Goal: Task Accomplishment & Management: Manage account settings

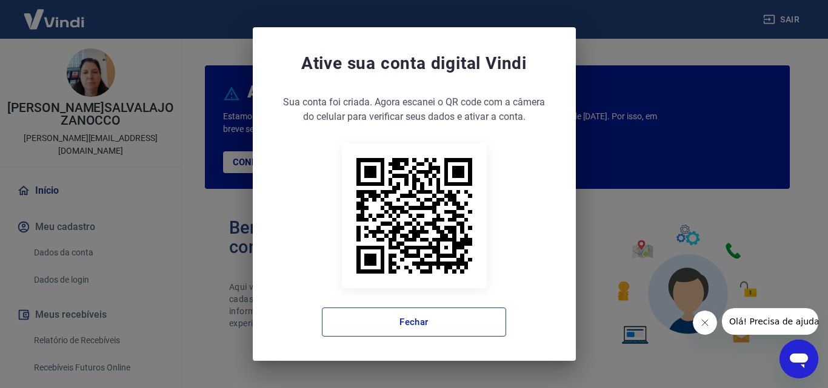
click at [443, 327] on button "Fechar" at bounding box center [414, 322] width 184 height 29
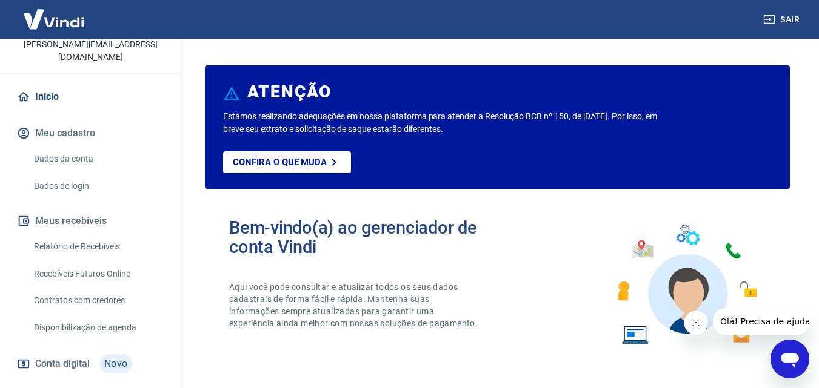
scroll to position [121, 0]
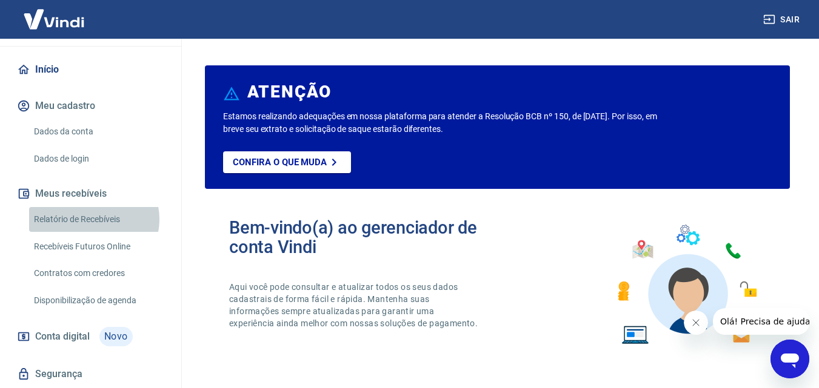
click at [95, 207] on link "Relatório de Recebíveis" at bounding box center [98, 219] width 138 height 25
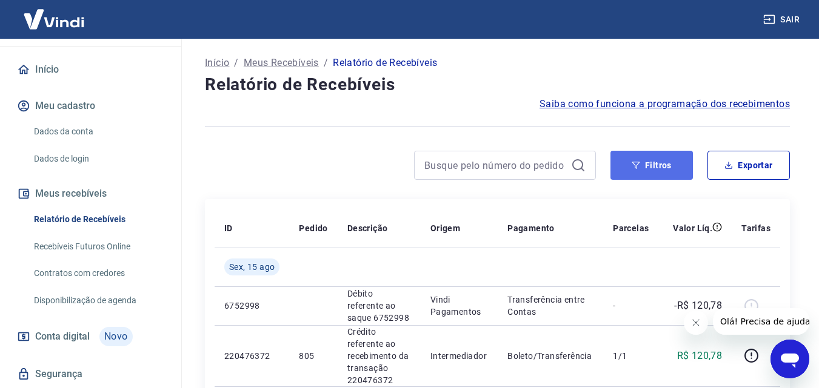
click at [658, 167] on button "Filtros" at bounding box center [651, 165] width 82 height 29
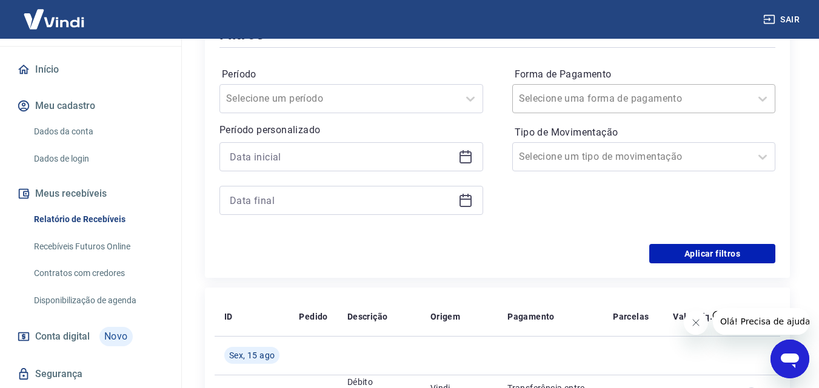
scroll to position [182, 0]
click at [471, 98] on icon at bounding box center [470, 97] width 15 height 15
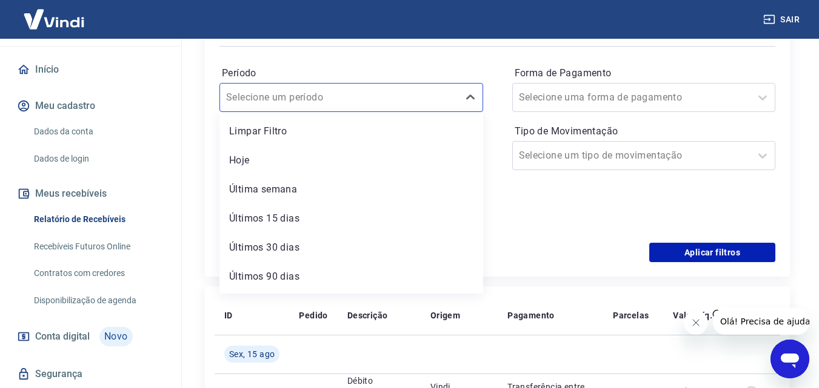
scroll to position [27, 0]
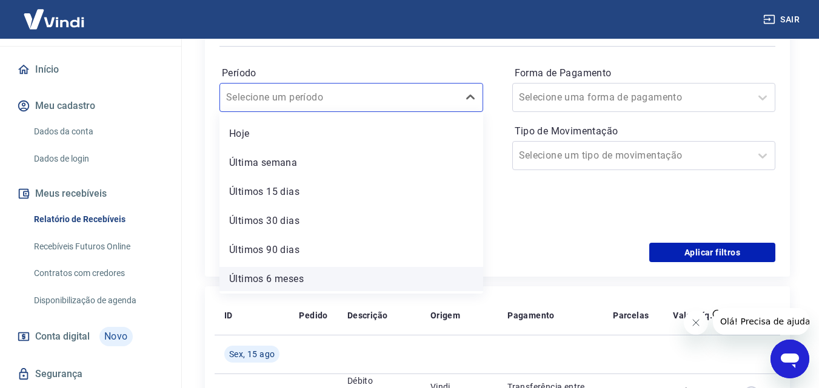
click at [294, 282] on div "Últimos 6 meses" at bounding box center [351, 279] width 264 height 24
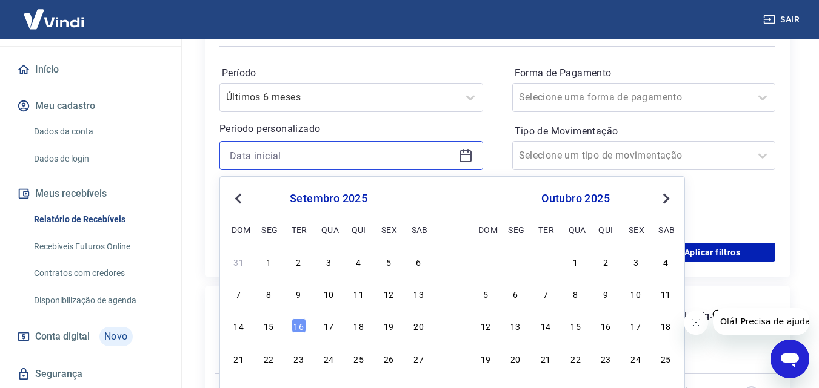
click at [361, 156] on input at bounding box center [342, 156] width 224 height 18
click at [239, 201] on span "Previous Month" at bounding box center [239, 198] width 0 height 14
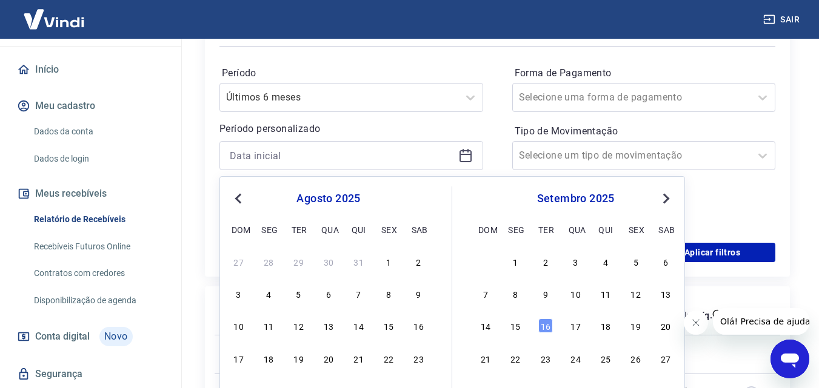
click at [239, 201] on span "Previous Month" at bounding box center [239, 198] width 0 height 14
drag, startPoint x: 241, startPoint y: 262, endPoint x: 560, endPoint y: 202, distance: 324.4
click at [242, 262] on div "1" at bounding box center [238, 262] width 15 height 15
type input "[DATE]"
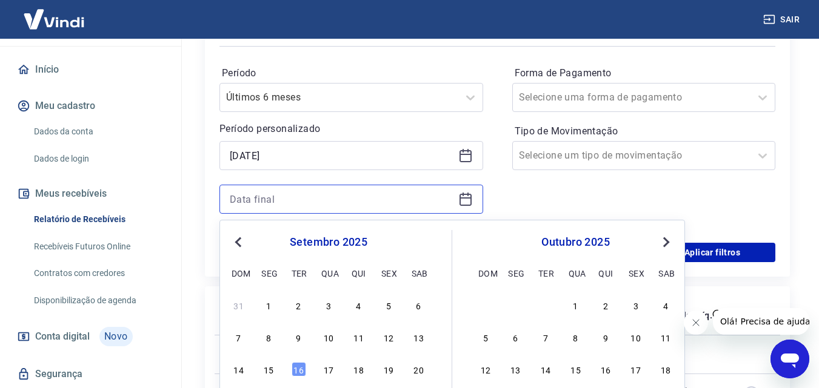
click at [311, 204] on input at bounding box center [342, 199] width 224 height 18
click at [233, 240] on button "Previous Month" at bounding box center [238, 242] width 15 height 15
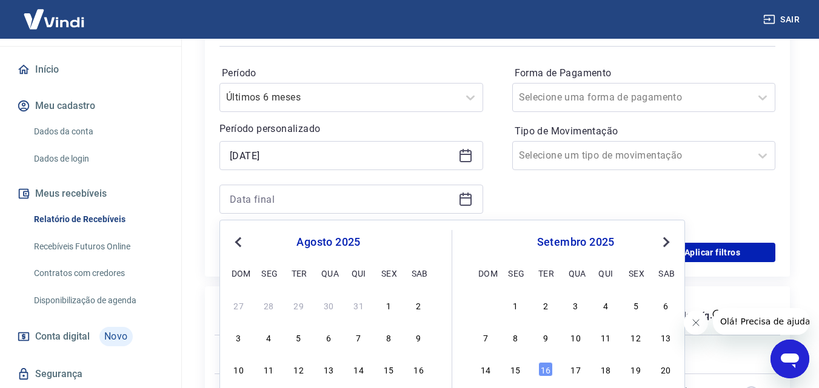
click at [239, 242] on span "Previous Month" at bounding box center [239, 242] width 0 height 14
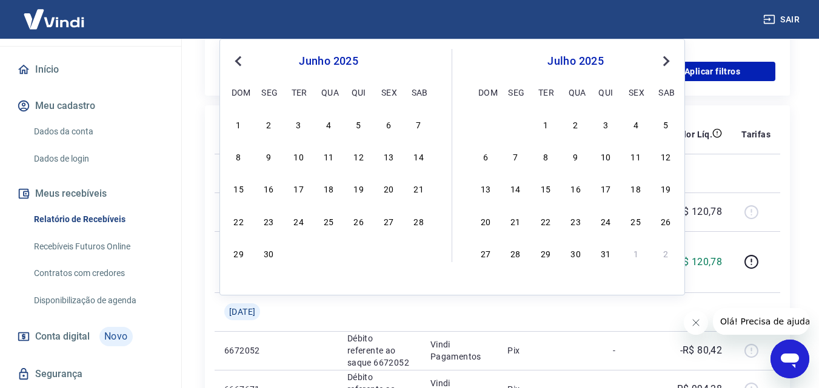
scroll to position [364, 0]
click at [273, 254] on div "30" at bounding box center [268, 252] width 15 height 15
type input "[DATE]"
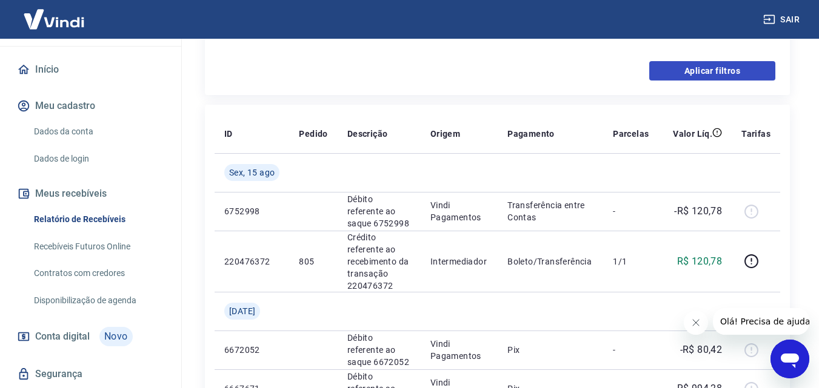
scroll to position [242, 0]
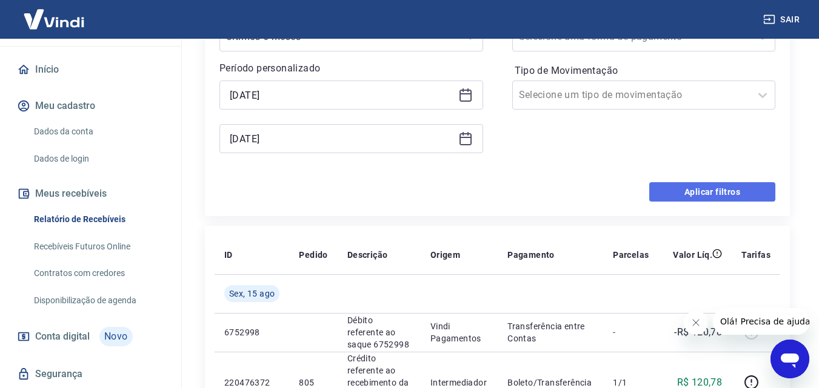
click at [714, 189] on button "Aplicar filtros" at bounding box center [712, 191] width 126 height 19
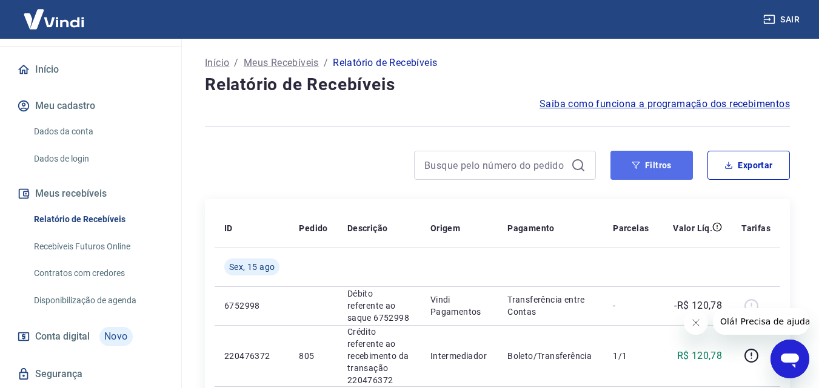
click at [636, 165] on icon "button" at bounding box center [635, 165] width 8 height 8
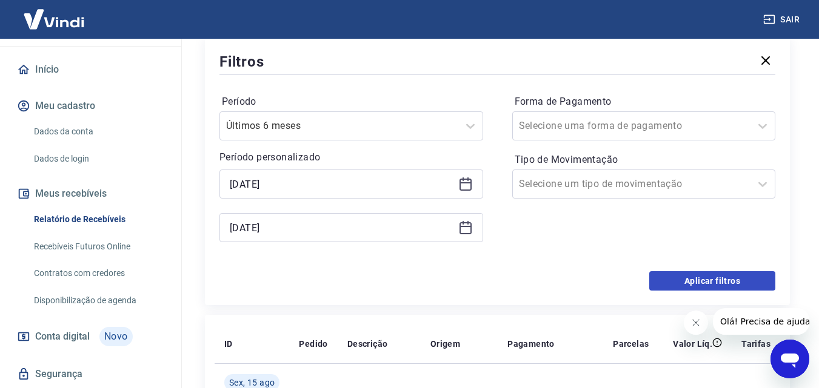
scroll to position [182, 0]
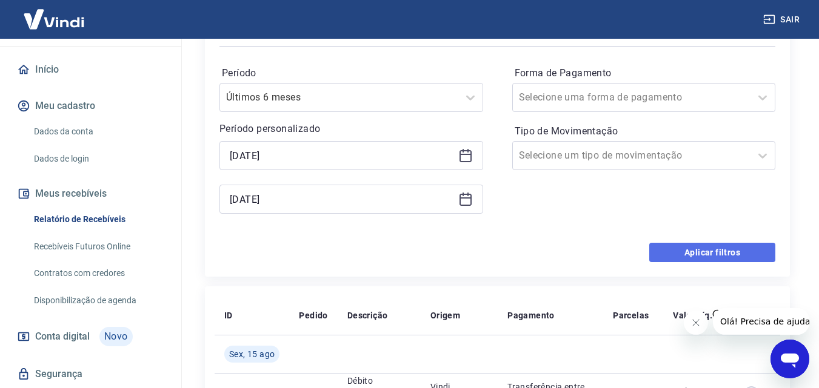
click at [667, 250] on button "Aplicar filtros" at bounding box center [712, 252] width 126 height 19
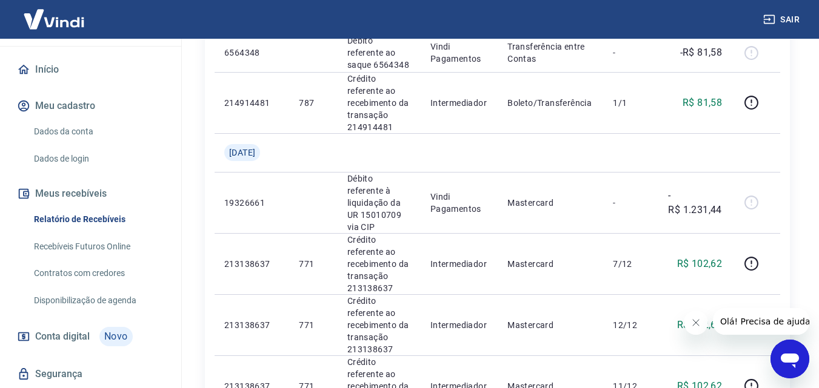
scroll to position [1454, 0]
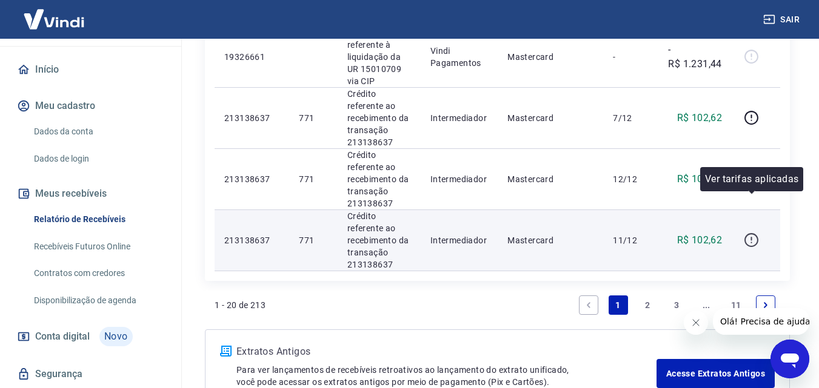
click at [752, 233] on icon "button" at bounding box center [751, 240] width 15 height 15
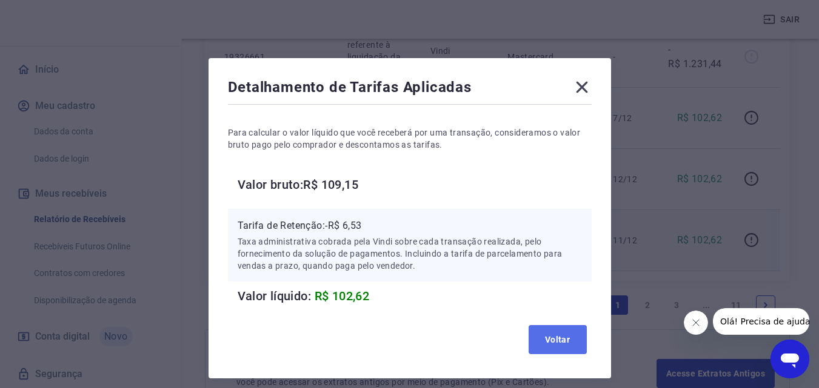
click at [550, 339] on button "Voltar" at bounding box center [557, 339] width 58 height 29
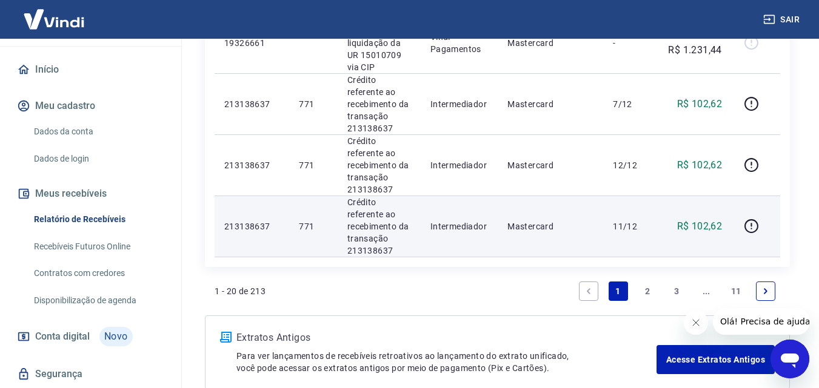
scroll to position [1439, 0]
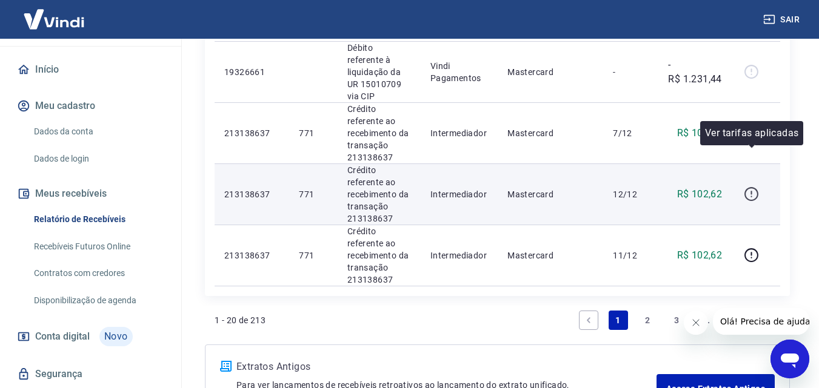
click at [753, 187] on icon "button" at bounding box center [751, 194] width 15 height 15
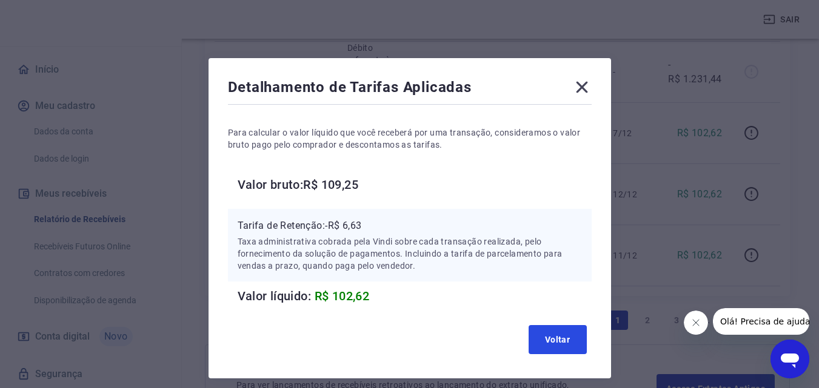
click at [559, 338] on button "Voltar" at bounding box center [557, 339] width 58 height 29
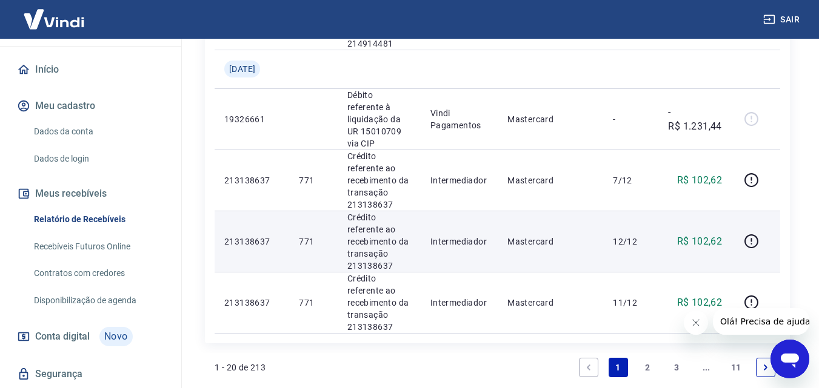
scroll to position [1379, 0]
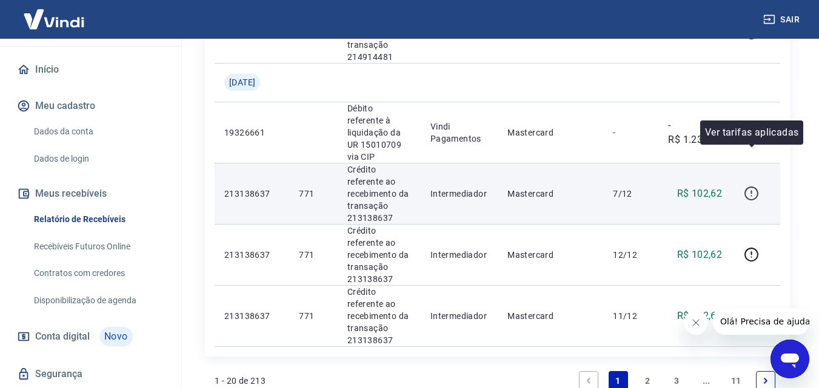
click at [747, 186] on icon "button" at bounding box center [751, 193] width 15 height 15
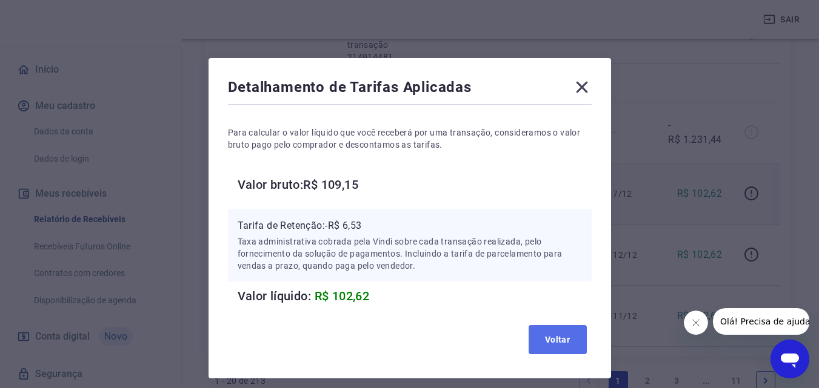
click at [576, 339] on button "Voltar" at bounding box center [557, 339] width 58 height 29
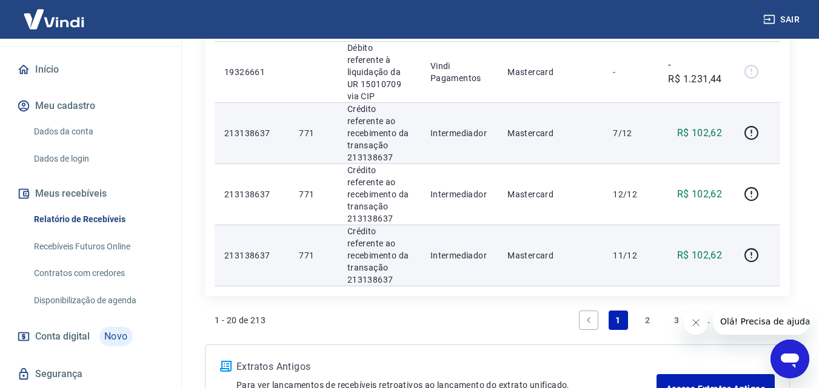
scroll to position [1500, 0]
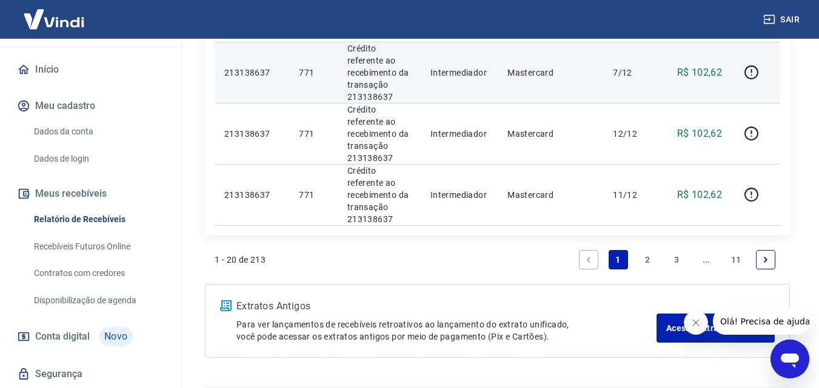
click at [649, 250] on link "2" at bounding box center [646, 259] width 19 height 19
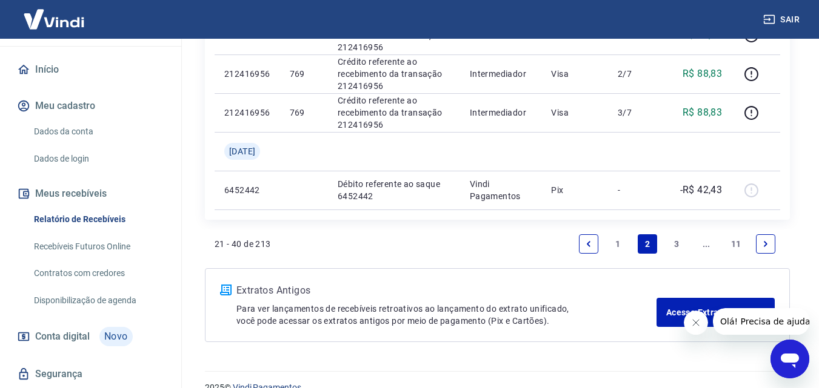
scroll to position [1028, 0]
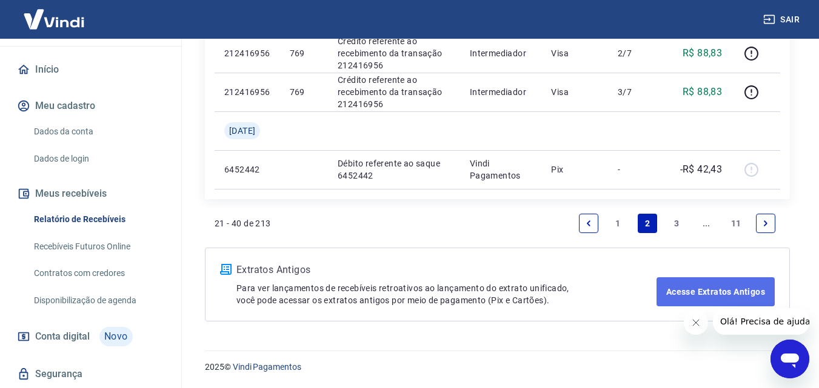
click at [725, 289] on link "Acesse Extratos Antigos" at bounding box center [715, 292] width 118 height 29
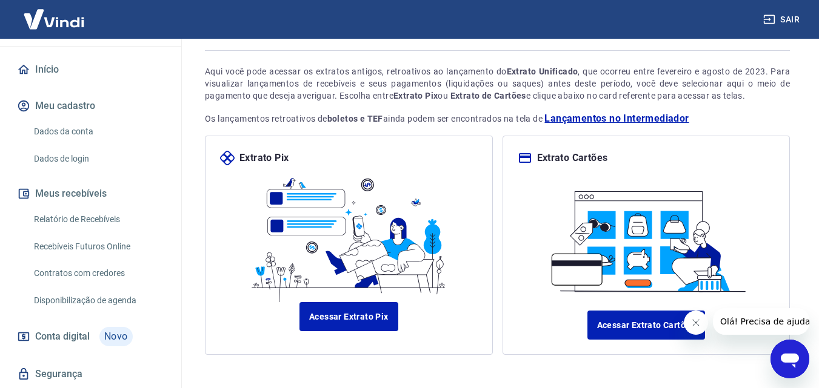
scroll to position [115, 0]
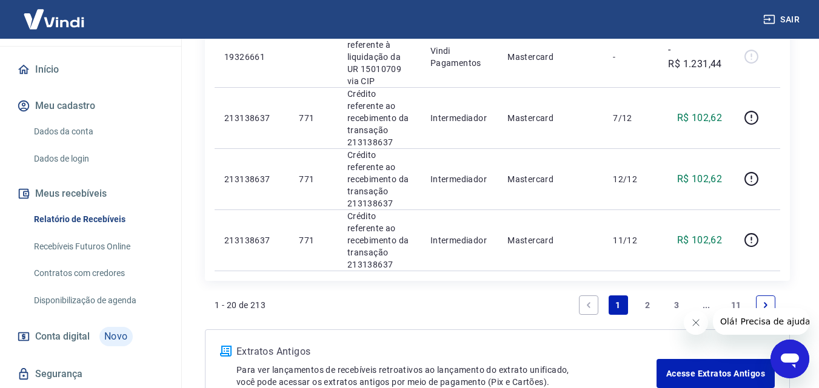
scroll to position [1500, 0]
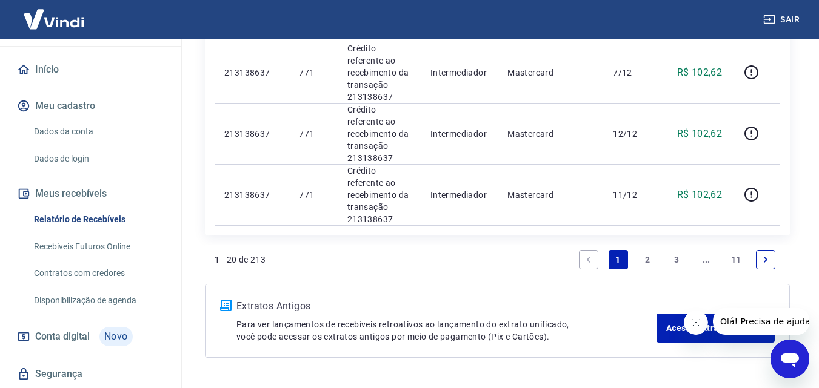
click at [646, 250] on link "2" at bounding box center [646, 259] width 19 height 19
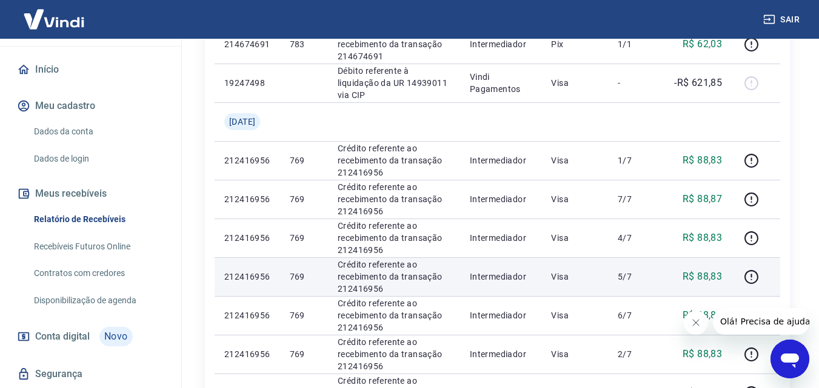
scroll to position [1028, 0]
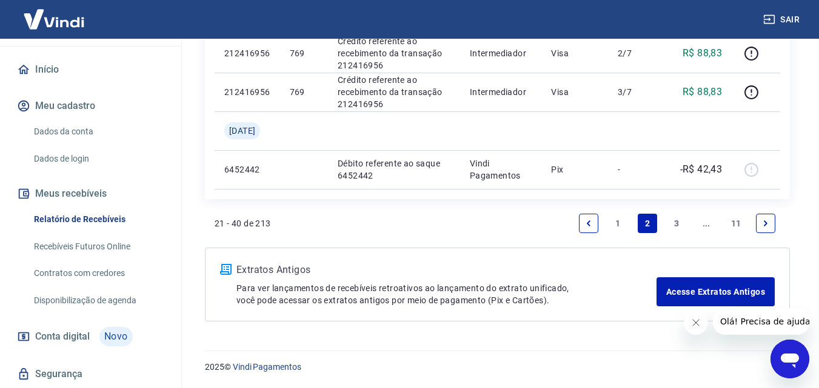
click at [677, 222] on link "3" at bounding box center [676, 223] width 19 height 19
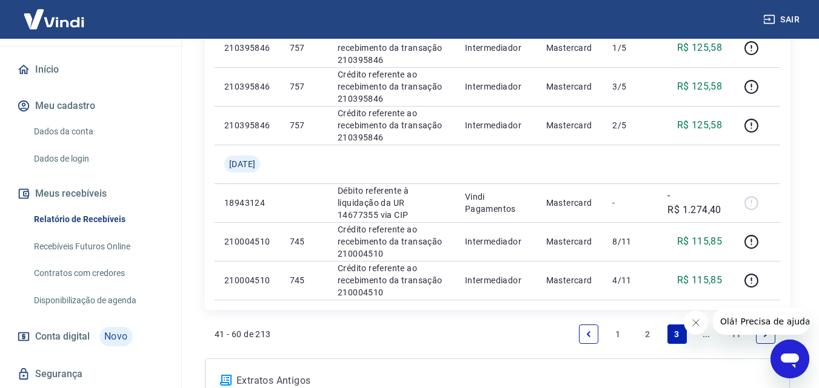
scroll to position [1106, 0]
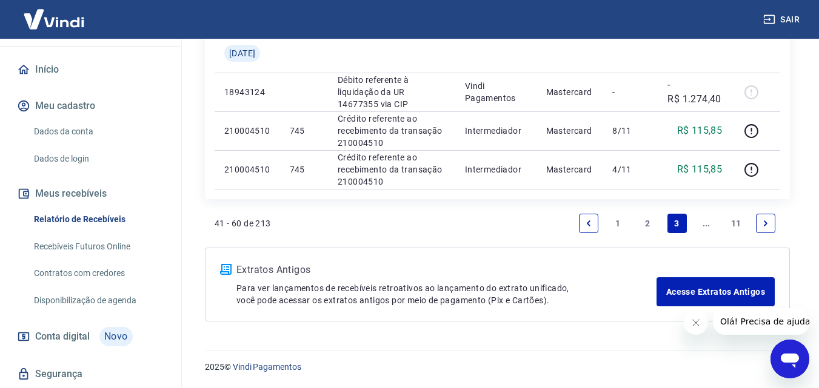
click at [768, 219] on icon "Next page" at bounding box center [765, 223] width 8 height 8
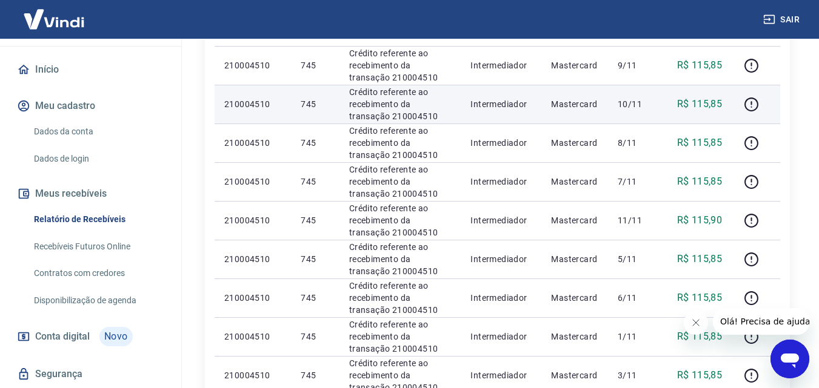
scroll to position [296, 0]
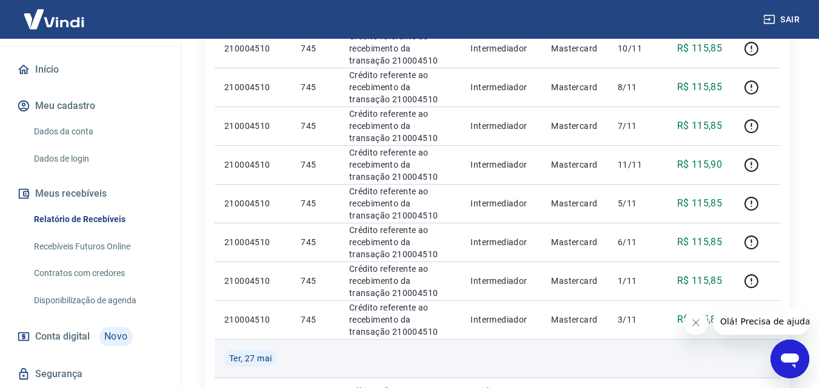
click at [561, 361] on td at bounding box center [574, 358] width 67 height 39
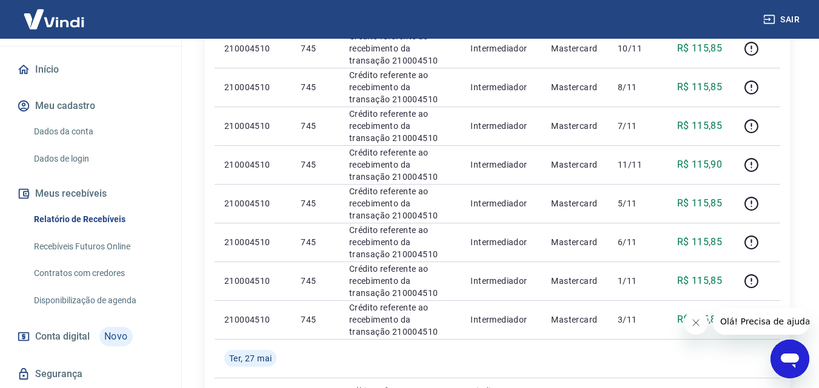
drag, startPoint x: 695, startPoint y: 322, endPoint x: 1393, endPoint y: 633, distance: 763.9
click at [695, 322] on icon "Fechar mensagem da empresa" at bounding box center [695, 323] width 10 height 10
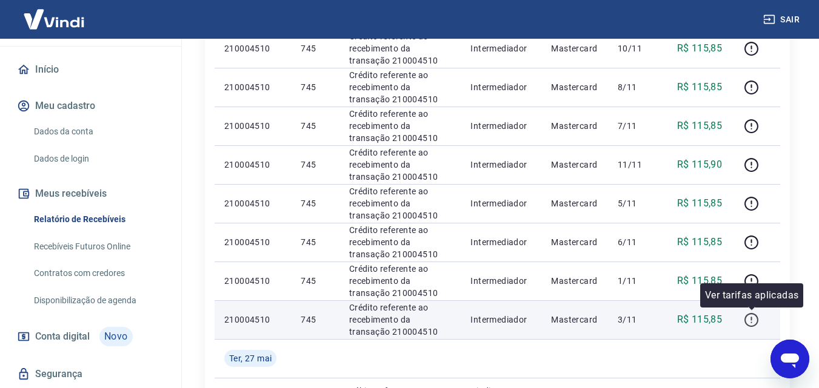
click at [753, 320] on icon "button" at bounding box center [751, 320] width 15 height 15
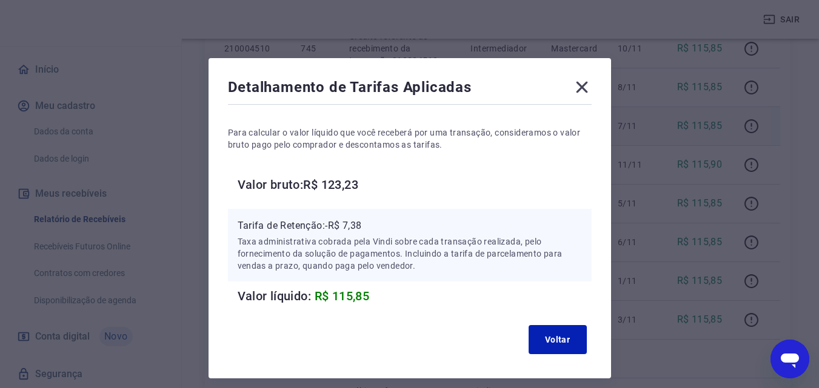
drag, startPoint x: 585, startPoint y: 84, endPoint x: 619, endPoint y: 108, distance: 41.6
click at [585, 84] on icon at bounding box center [582, 88] width 12 height 12
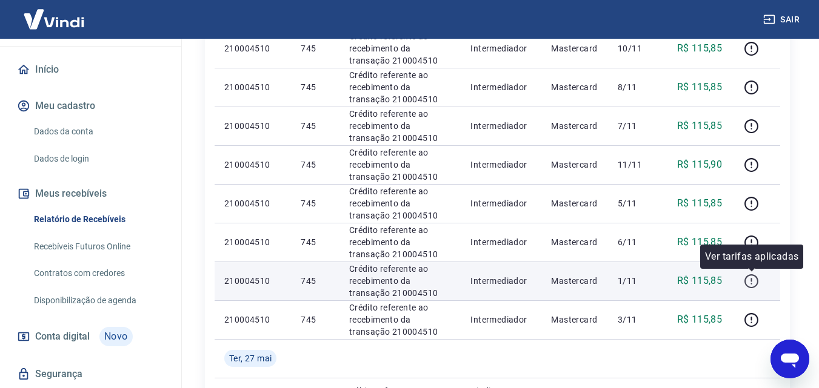
click at [751, 279] on icon "button" at bounding box center [750, 280] width 1 height 4
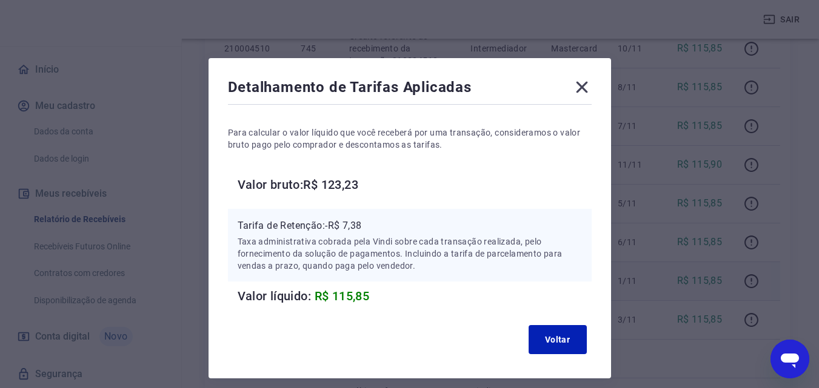
click at [583, 85] on icon at bounding box center [582, 88] width 12 height 12
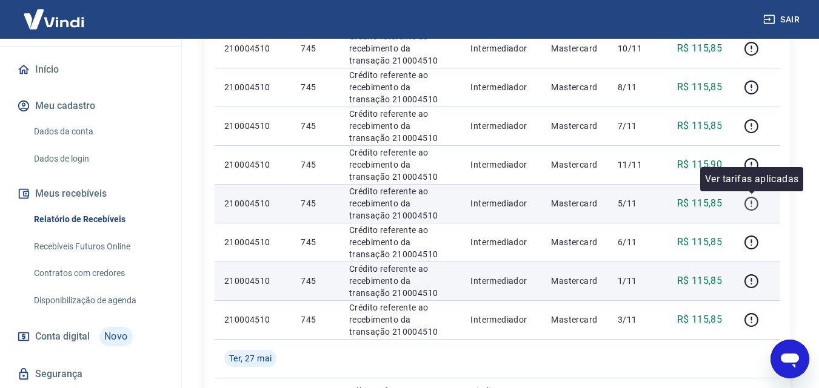
click at [749, 199] on icon "button" at bounding box center [751, 203] width 15 height 15
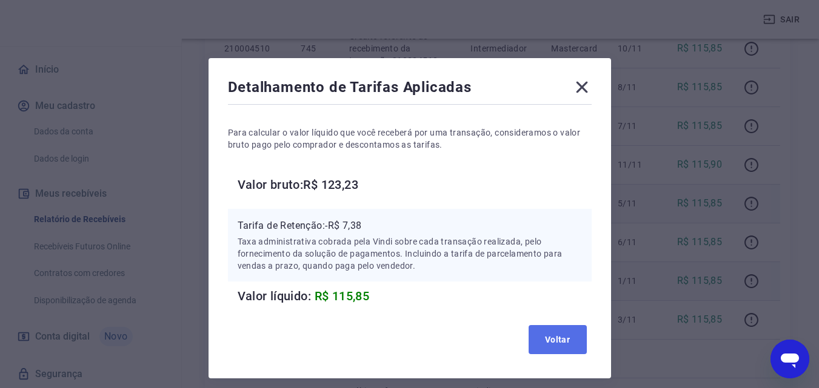
click at [582, 333] on button "Voltar" at bounding box center [557, 339] width 58 height 29
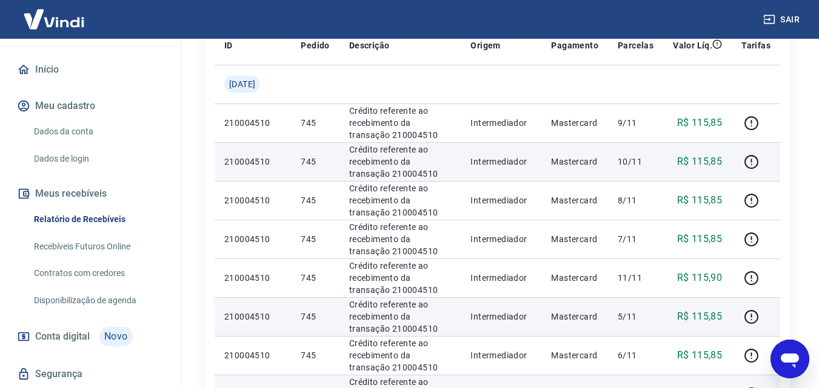
scroll to position [115, 0]
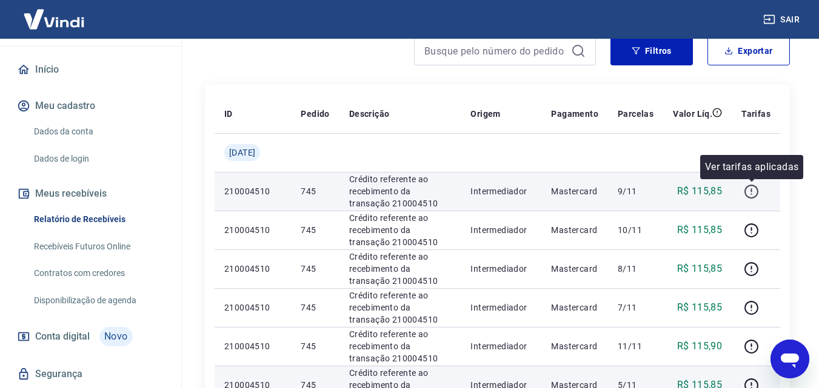
click at [753, 188] on icon "button" at bounding box center [751, 191] width 15 height 15
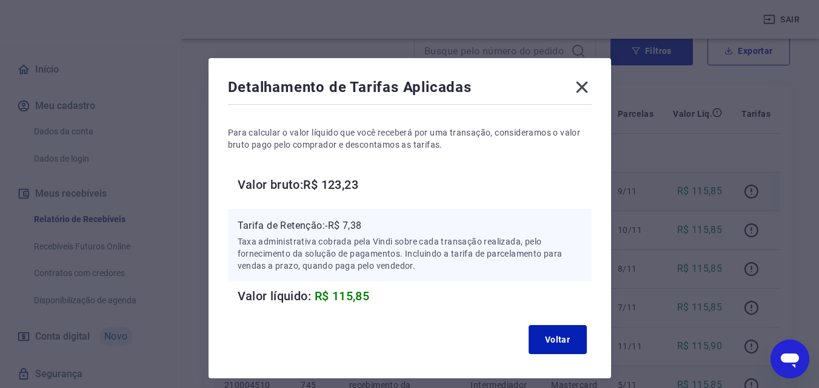
drag, startPoint x: 581, startPoint y: 88, endPoint x: 670, endPoint y: 196, distance: 139.8
click at [581, 88] on icon at bounding box center [582, 88] width 12 height 12
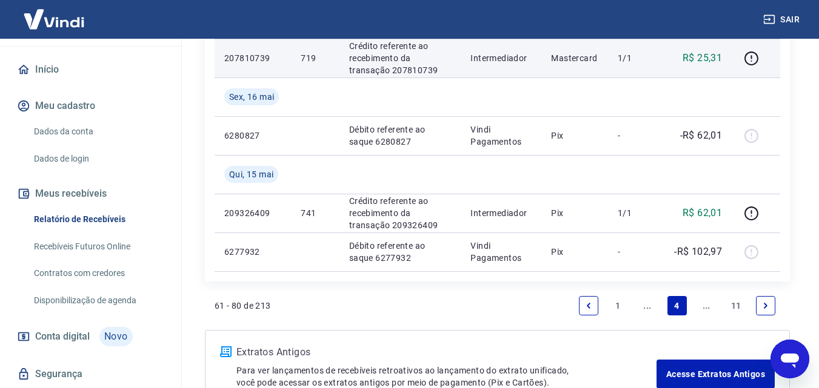
scroll to position [1084, 0]
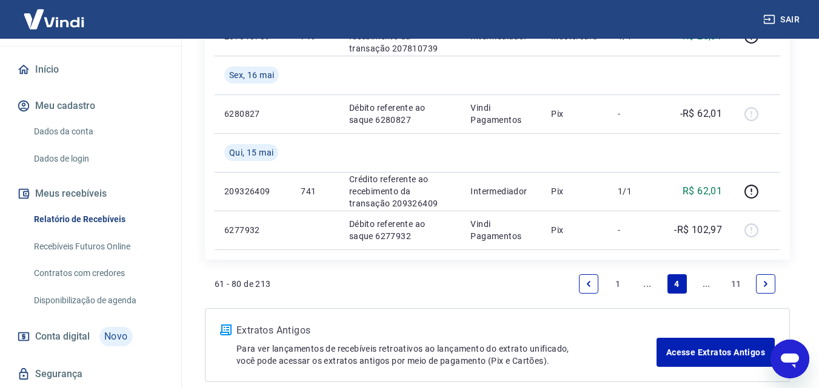
click at [588, 284] on icon "Previous page" at bounding box center [588, 284] width 8 height 8
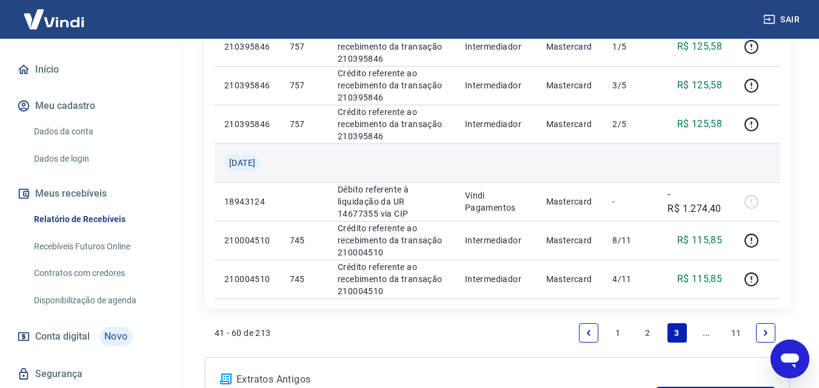
scroll to position [1106, 0]
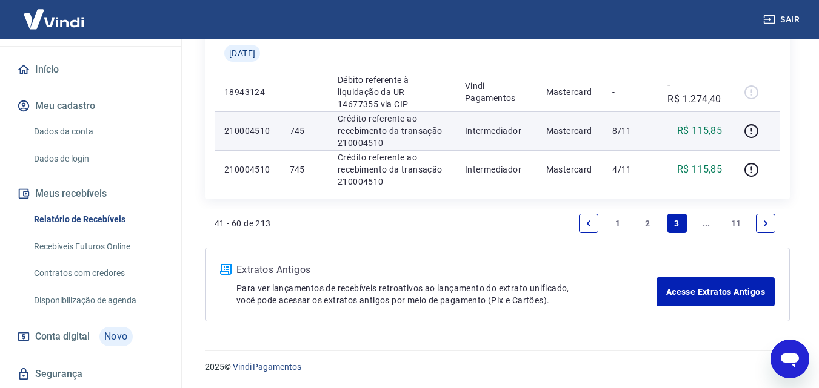
click at [704, 129] on p "R$ 115,85" at bounding box center [699, 131] width 45 height 15
click at [753, 128] on icon "button" at bounding box center [751, 131] width 15 height 15
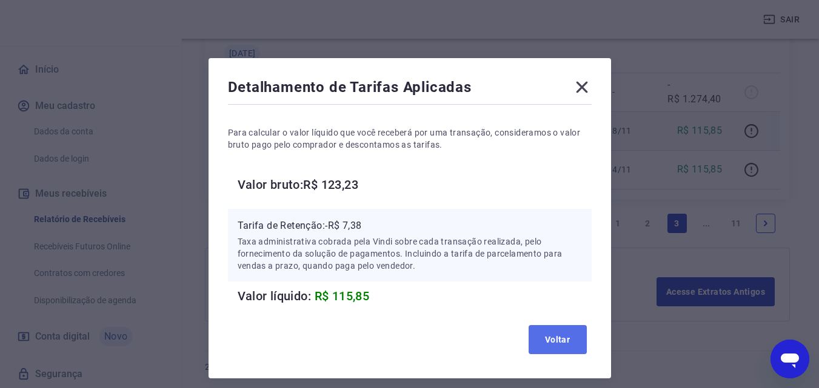
click at [566, 341] on button "Voltar" at bounding box center [557, 339] width 58 height 29
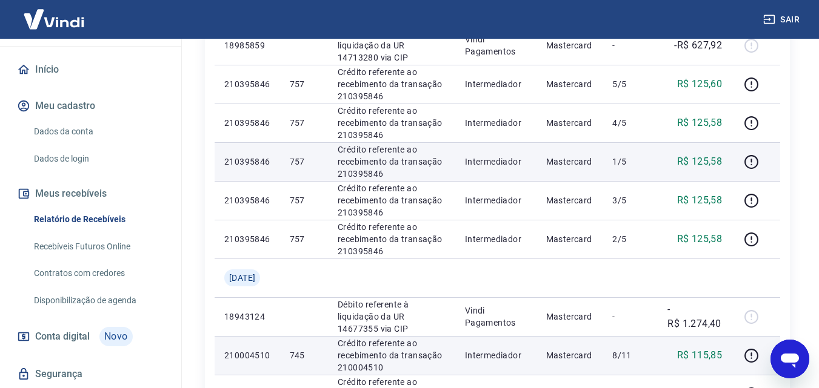
scroll to position [863, 0]
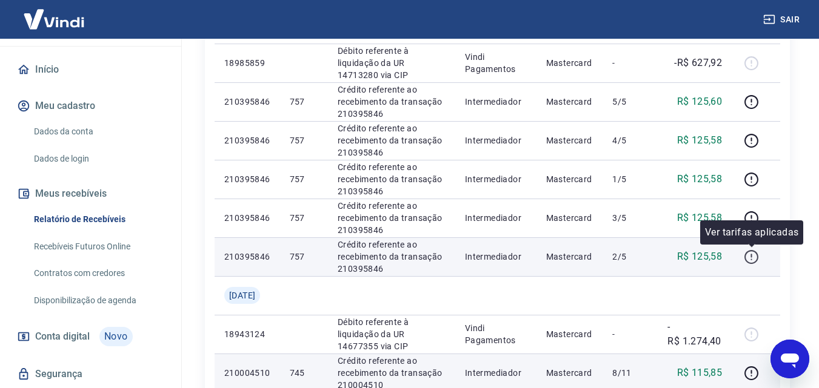
click at [750, 255] on icon "button" at bounding box center [751, 257] width 15 height 15
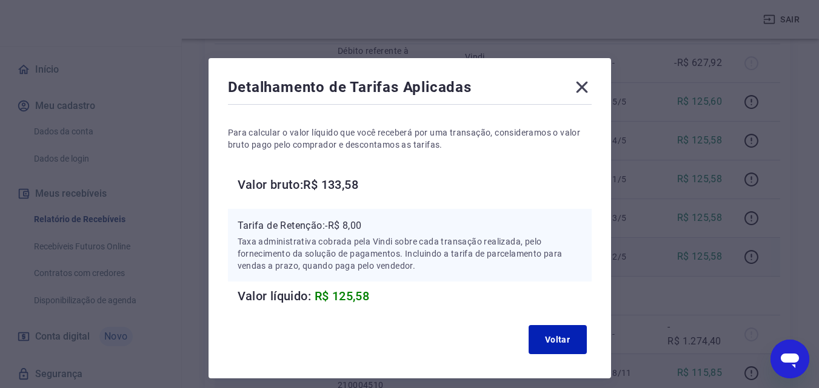
click at [592, 93] on div "Detalhamento de Tarifas Aplicadas Para calcular o valor líquido que você recebe…" at bounding box center [409, 218] width 402 height 321
click at [587, 85] on icon at bounding box center [581, 87] width 19 height 19
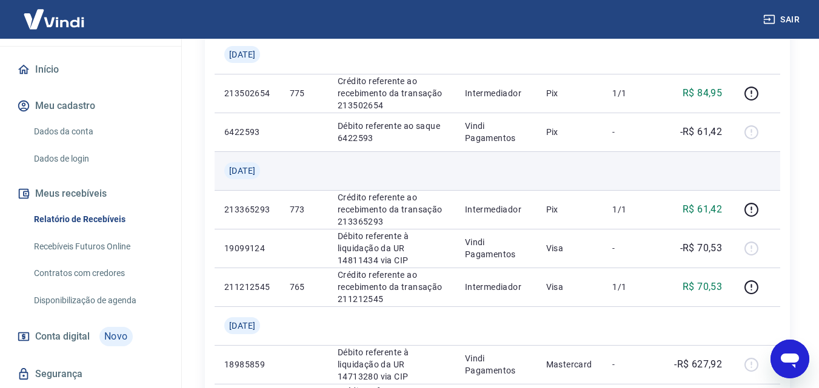
scroll to position [561, 0]
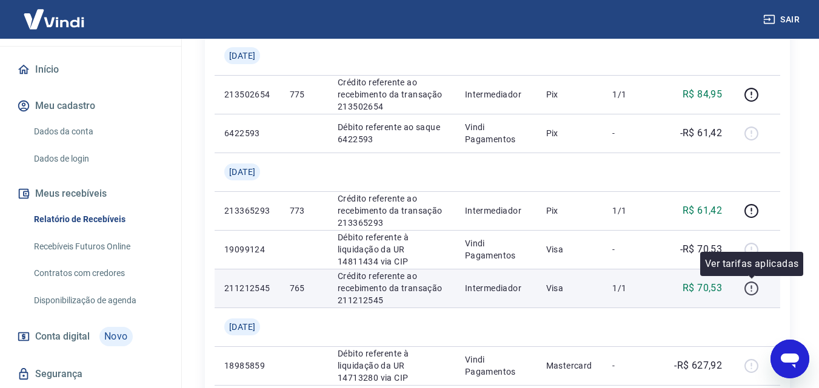
click at [752, 290] on icon "button" at bounding box center [751, 288] width 15 height 15
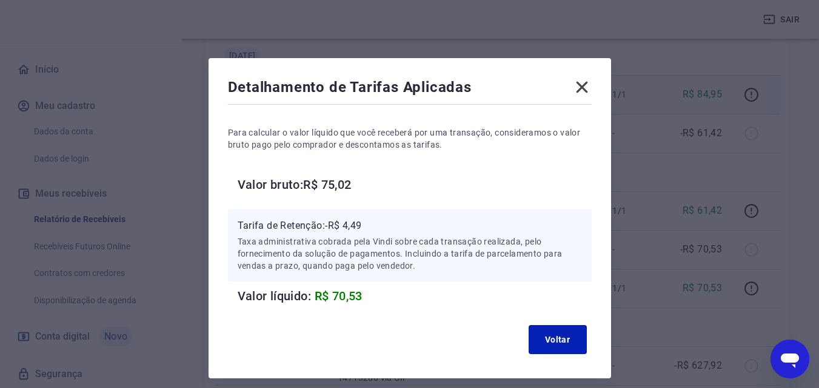
click at [586, 89] on icon at bounding box center [581, 87] width 19 height 19
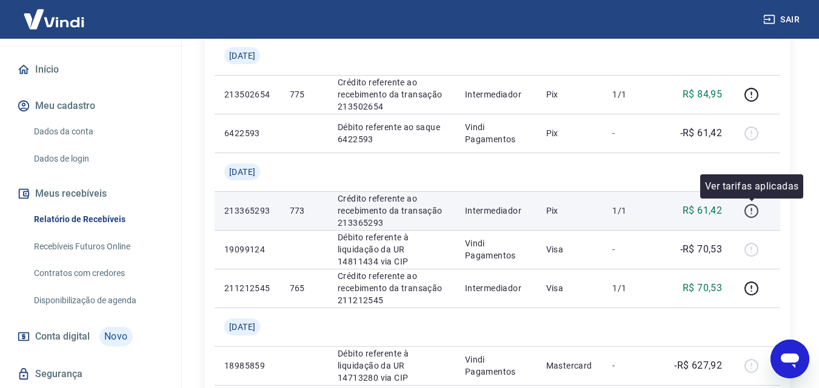
click at [749, 207] on icon "button" at bounding box center [751, 211] width 15 height 15
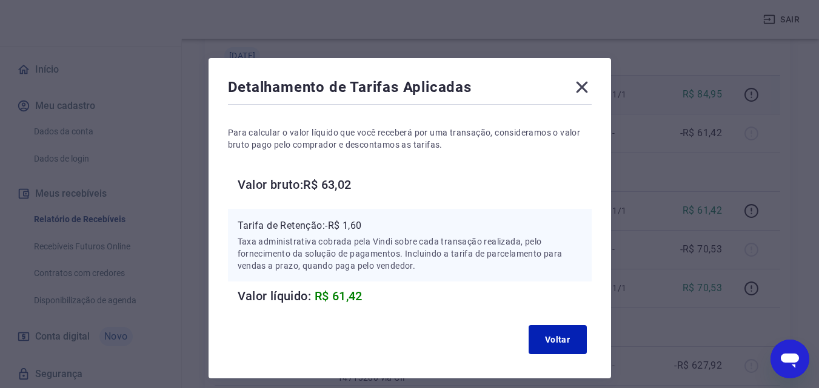
click at [584, 85] on icon at bounding box center [582, 88] width 12 height 12
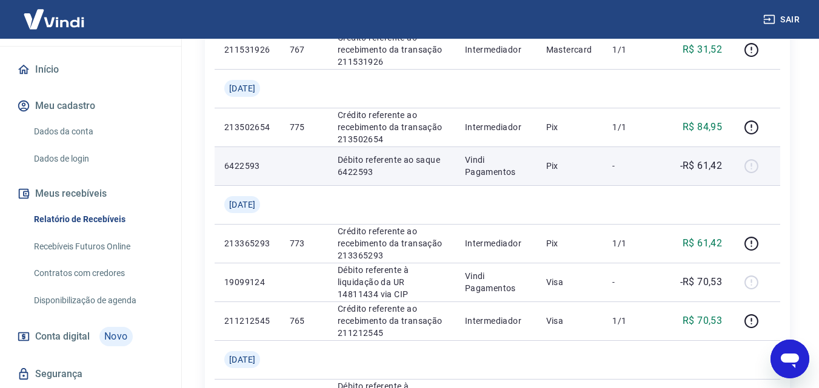
scroll to position [500, 0]
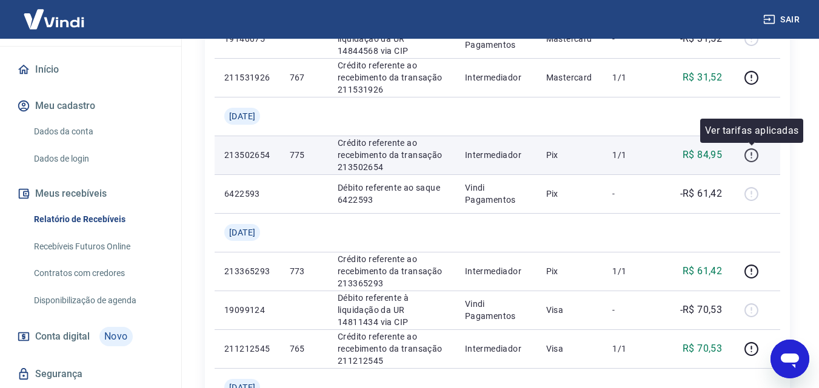
click at [751, 155] on icon "button" at bounding box center [750, 154] width 1 height 4
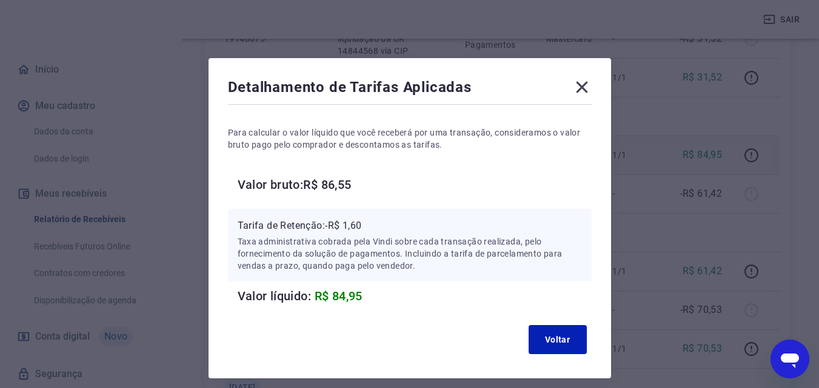
click at [584, 87] on icon at bounding box center [581, 87] width 19 height 19
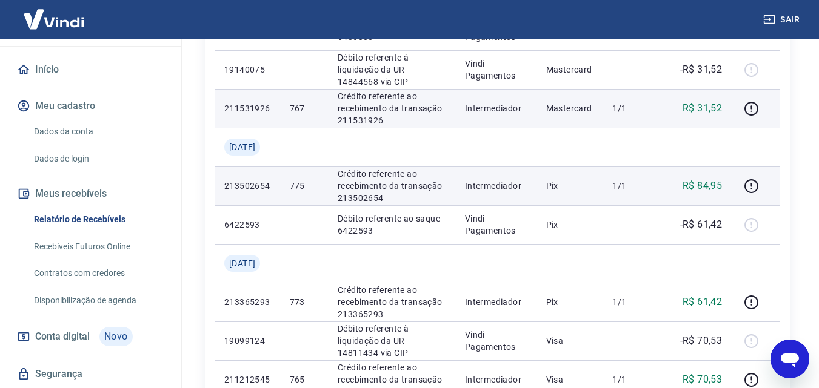
scroll to position [439, 0]
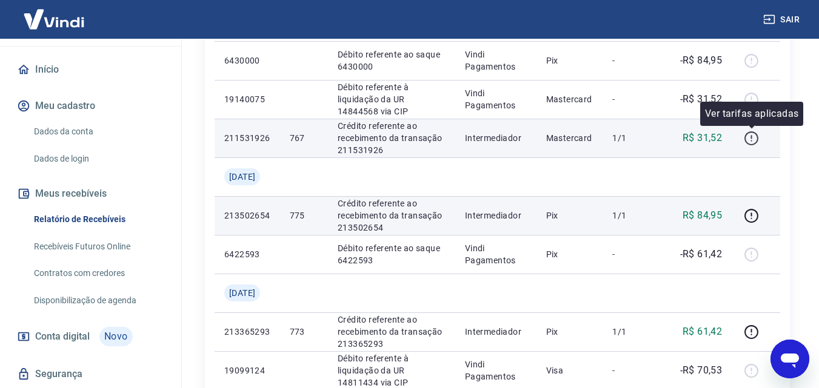
click at [751, 137] on icon "button" at bounding box center [750, 137] width 1 height 4
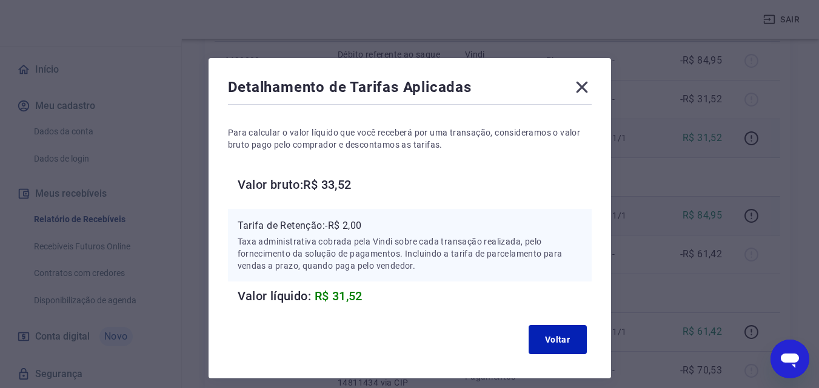
click at [584, 80] on icon at bounding box center [581, 87] width 19 height 19
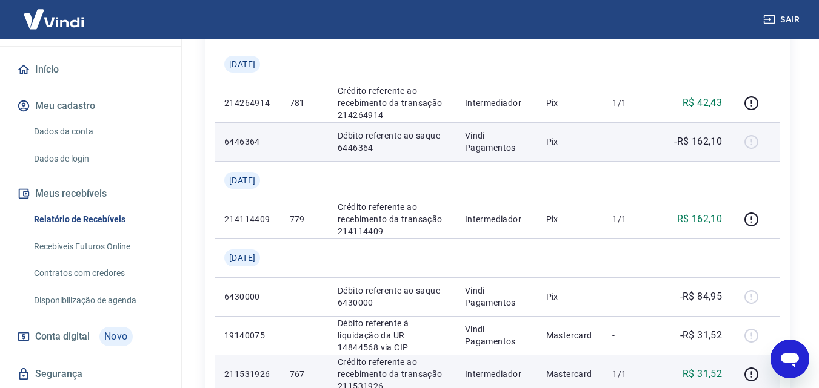
scroll to position [197, 0]
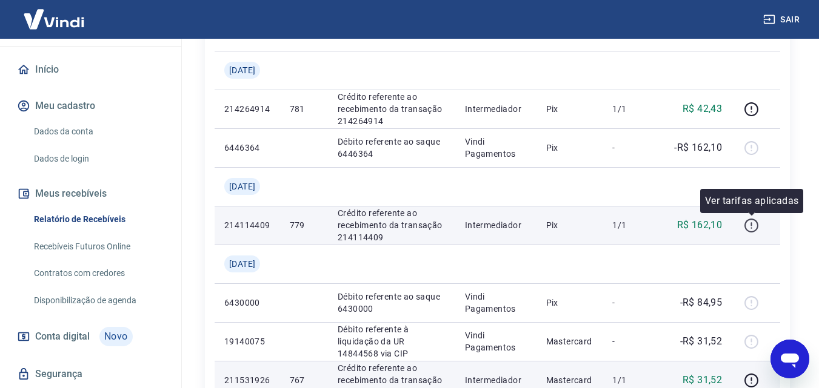
click at [750, 226] on icon "button" at bounding box center [751, 225] width 15 height 15
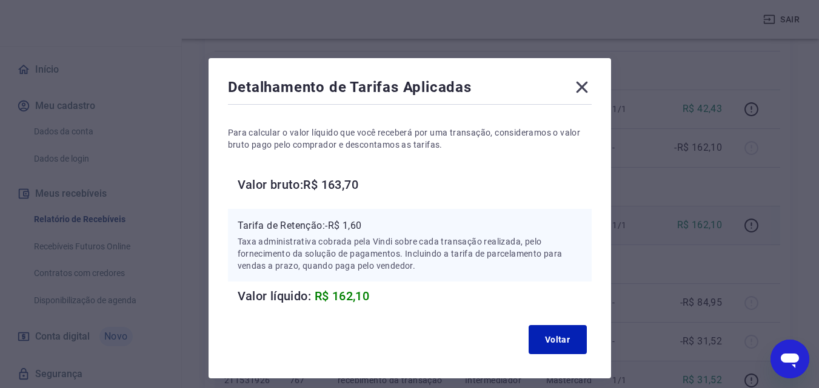
click at [581, 84] on icon at bounding box center [581, 87] width 19 height 19
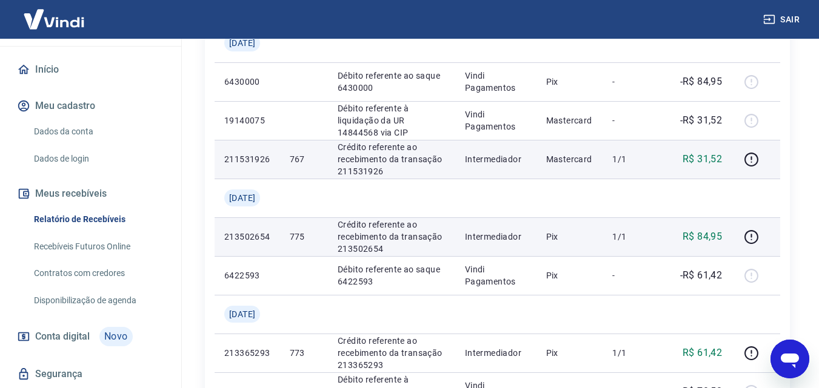
scroll to position [439, 0]
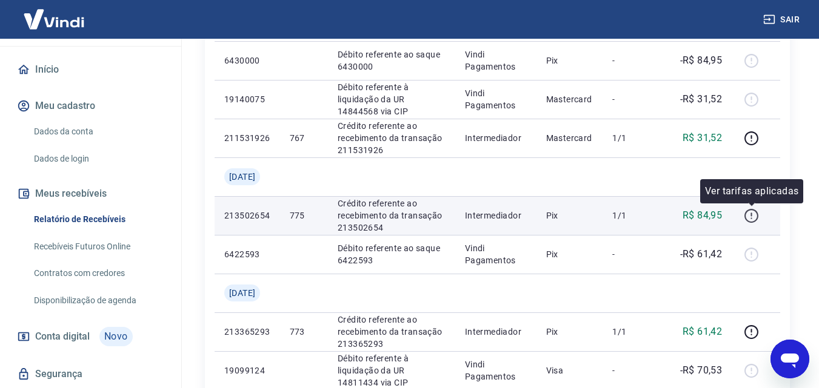
click at [754, 216] on icon "button" at bounding box center [751, 215] width 15 height 15
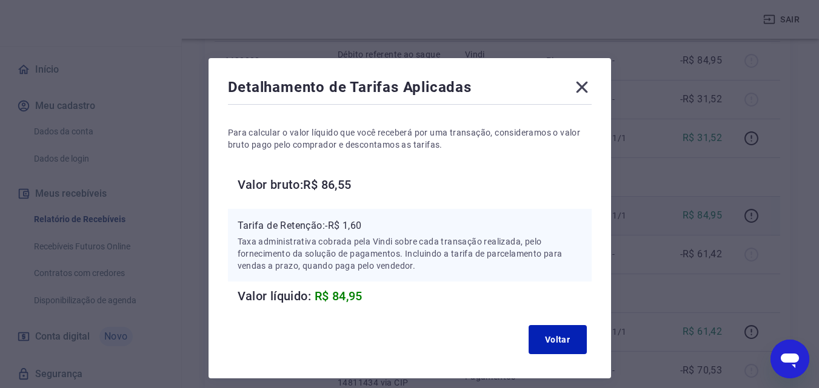
click at [584, 85] on icon at bounding box center [581, 87] width 19 height 19
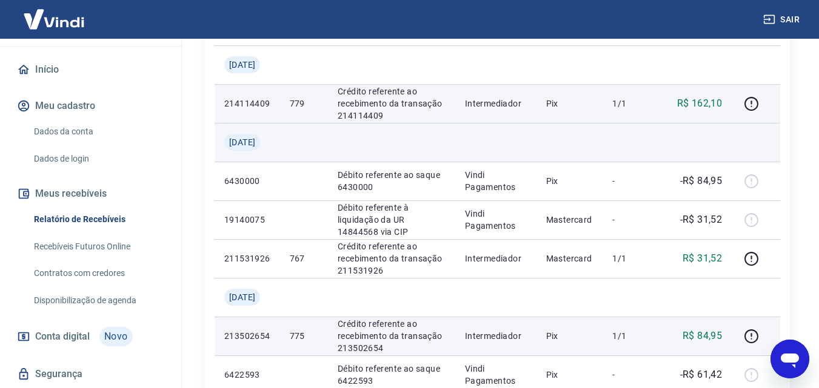
scroll to position [318, 0]
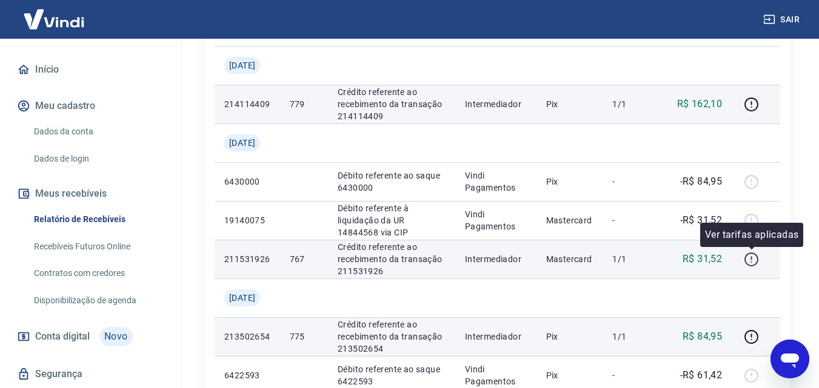
click at [756, 262] on icon "button" at bounding box center [751, 259] width 15 height 15
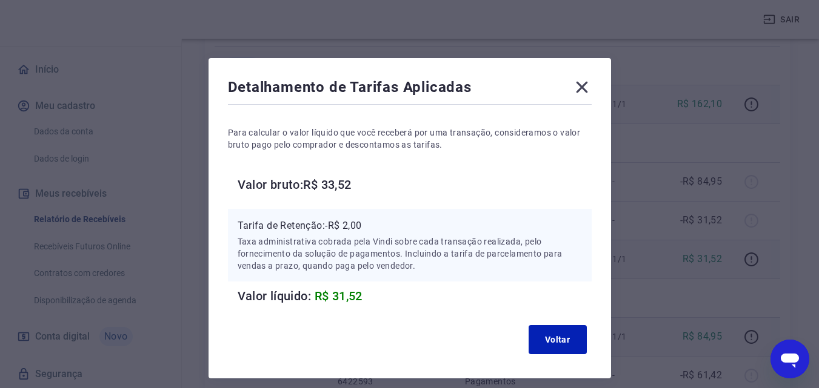
click at [579, 85] on icon at bounding box center [582, 88] width 12 height 12
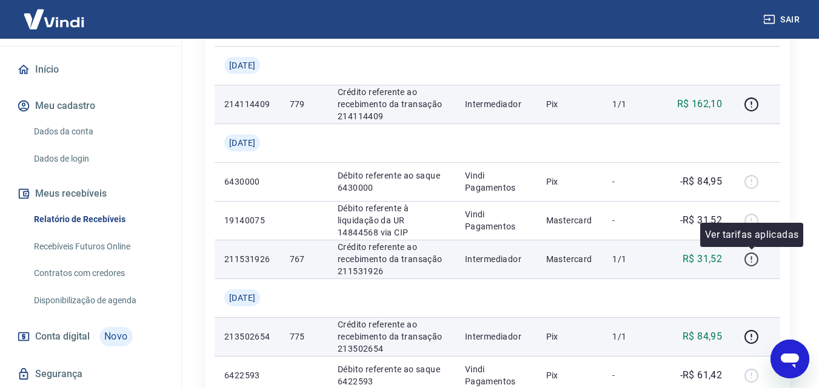
click at [750, 256] on icon "button" at bounding box center [751, 259] width 15 height 15
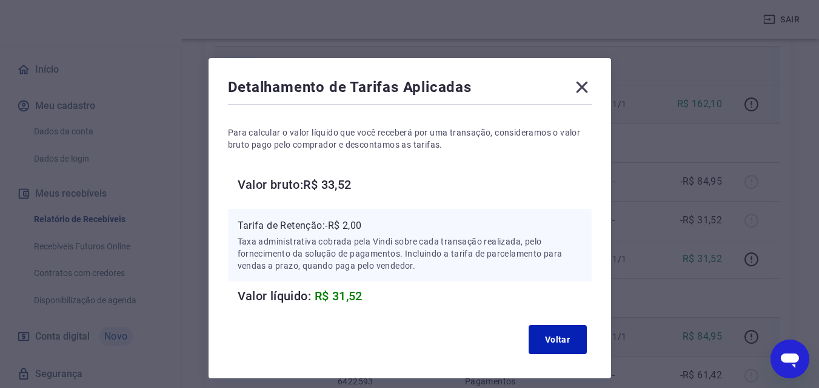
click at [581, 83] on icon at bounding box center [581, 87] width 19 height 19
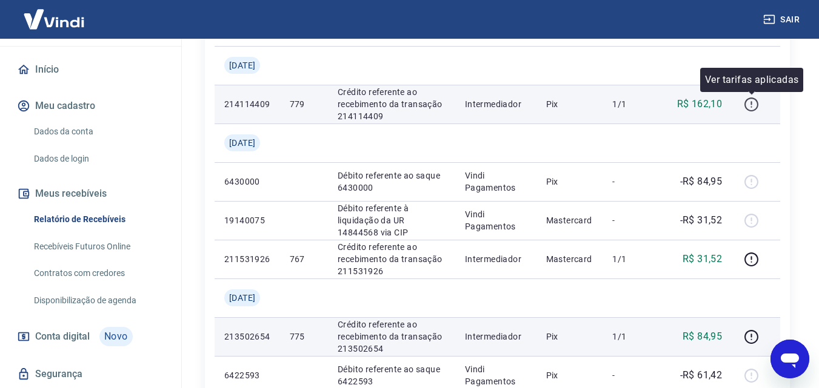
click at [747, 105] on icon "button" at bounding box center [751, 104] width 15 height 15
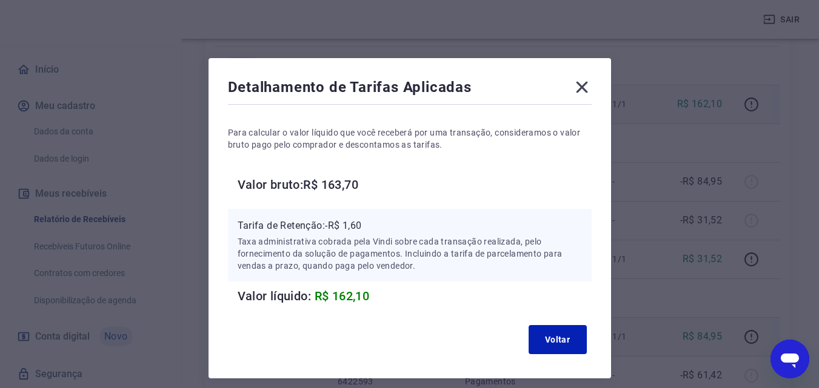
click at [577, 88] on icon at bounding box center [581, 87] width 19 height 19
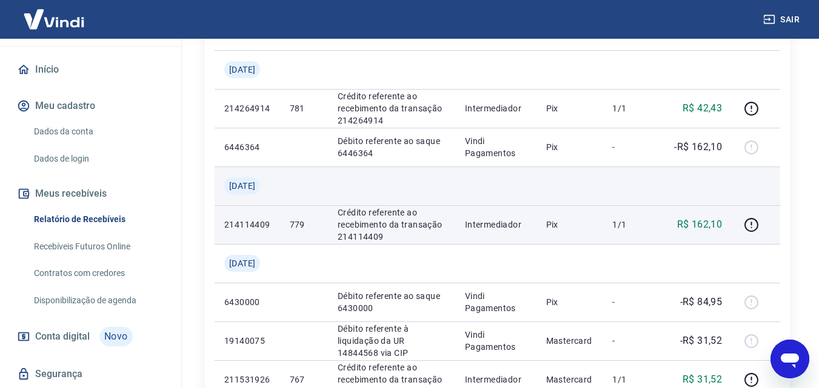
scroll to position [197, 0]
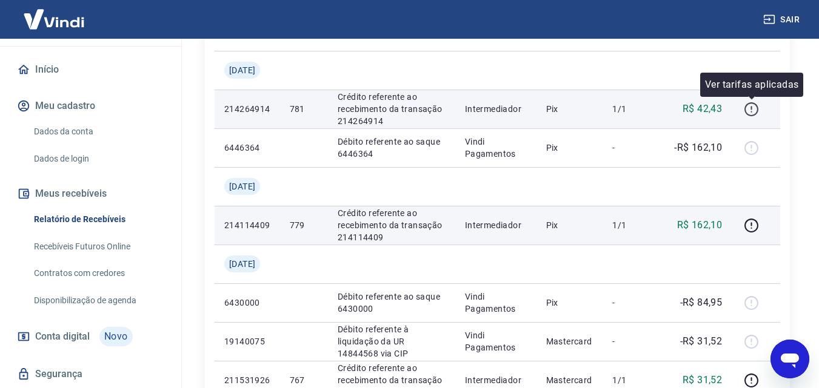
click at [750, 111] on icon "button" at bounding box center [751, 109] width 15 height 15
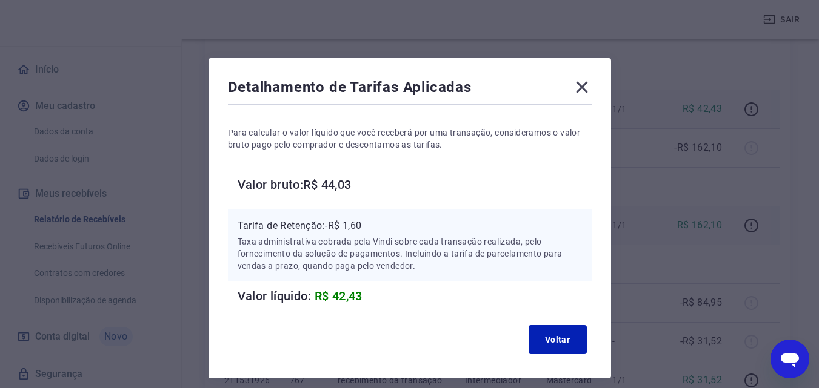
click at [582, 88] on icon at bounding box center [582, 88] width 12 height 12
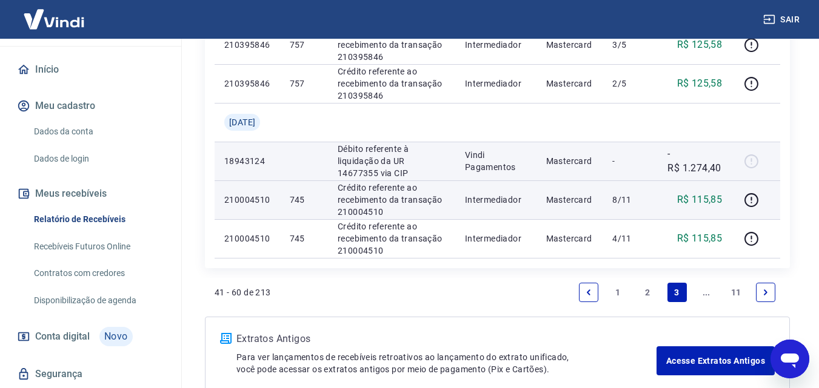
scroll to position [1106, 0]
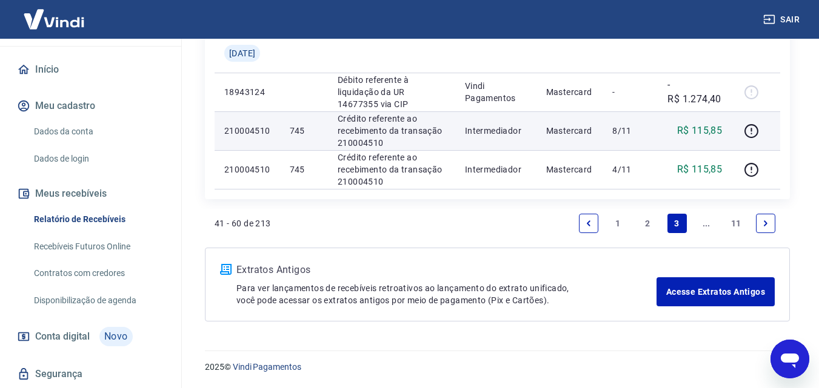
click at [647, 223] on link "2" at bounding box center [646, 223] width 19 height 19
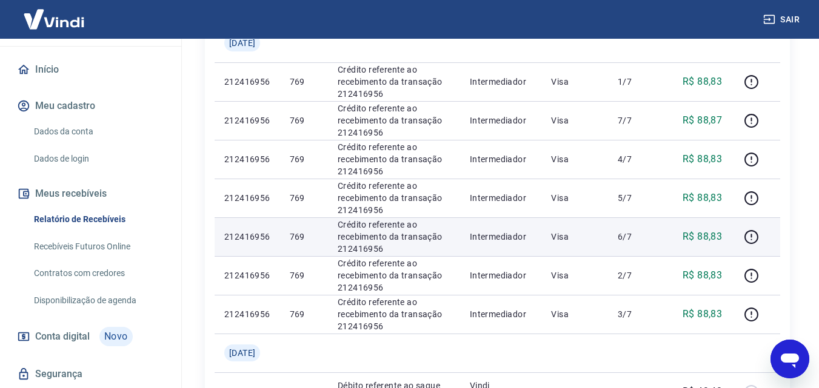
scroll to position [786, 0]
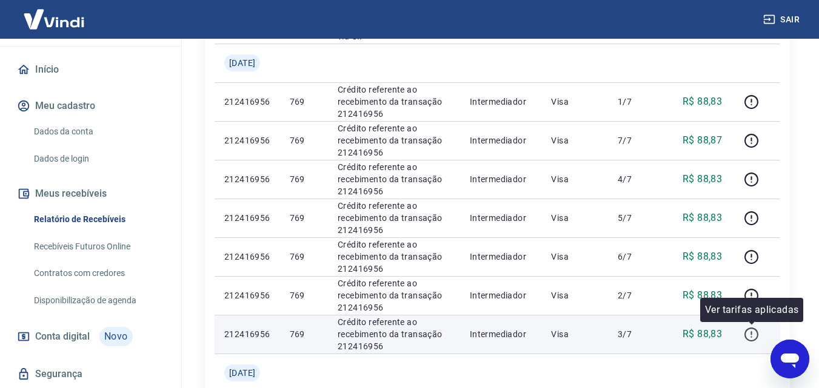
click at [753, 333] on icon "button" at bounding box center [751, 334] width 15 height 15
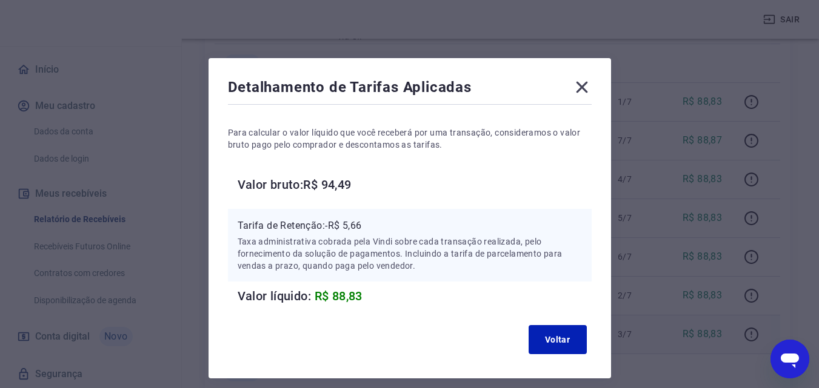
click at [584, 87] on icon at bounding box center [581, 87] width 19 height 19
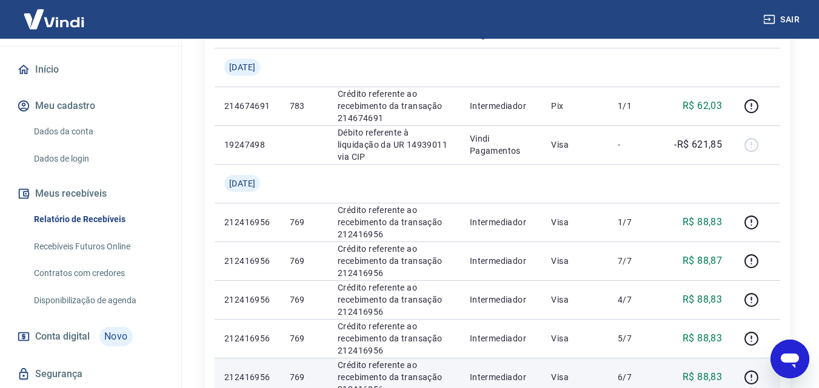
scroll to position [665, 0]
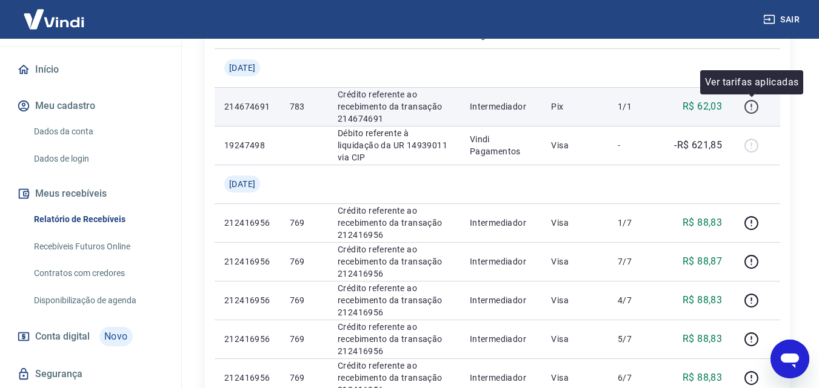
click at [753, 105] on icon "button" at bounding box center [751, 106] width 15 height 15
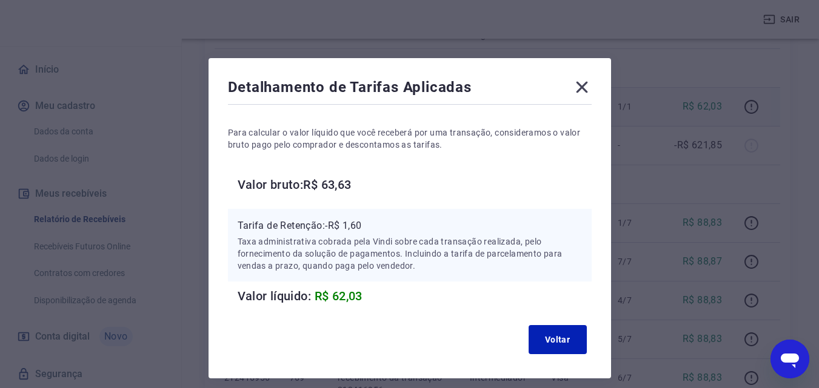
click at [584, 85] on icon at bounding box center [582, 88] width 12 height 12
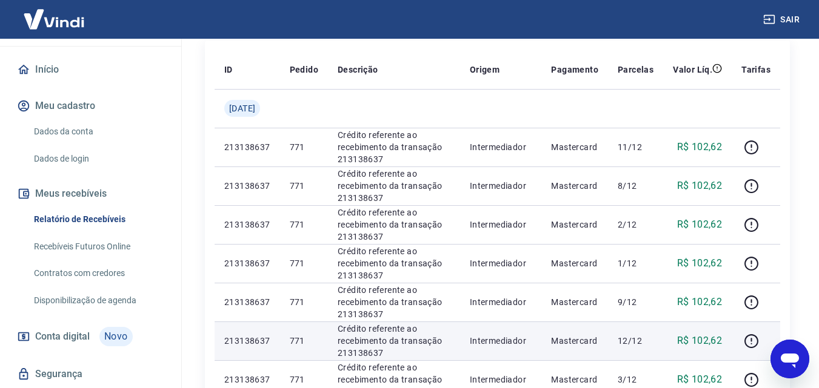
scroll to position [180, 0]
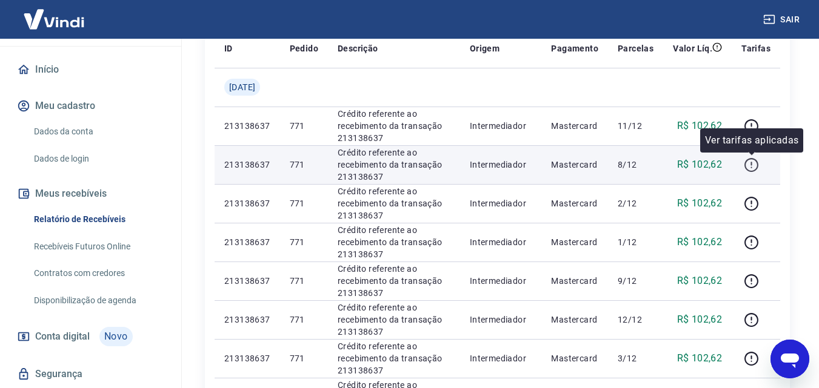
click at [754, 164] on icon "button" at bounding box center [751, 165] width 15 height 15
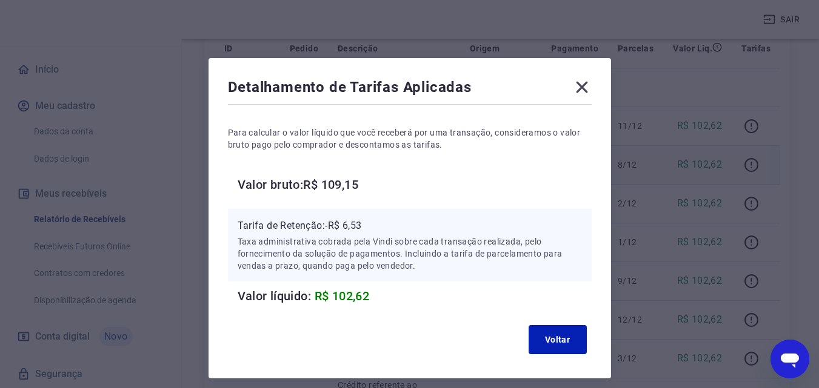
click at [582, 86] on icon at bounding box center [582, 88] width 12 height 12
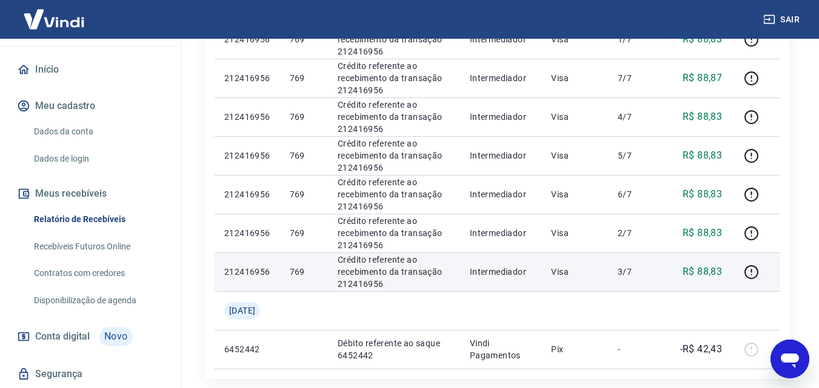
scroll to position [1028, 0]
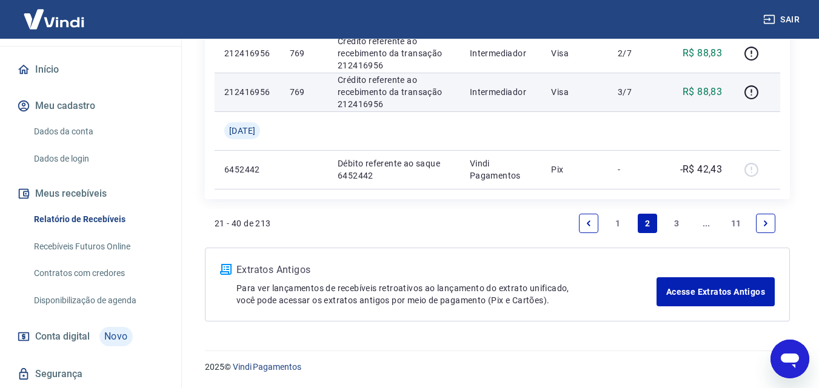
click at [616, 223] on link "1" at bounding box center [617, 223] width 19 height 19
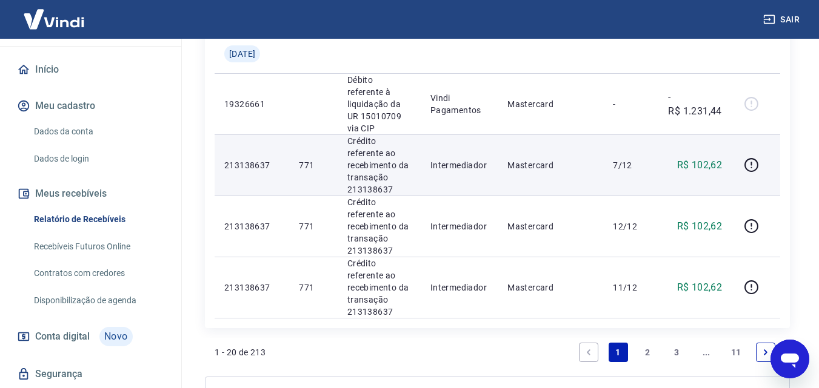
scroll to position [1500, 0]
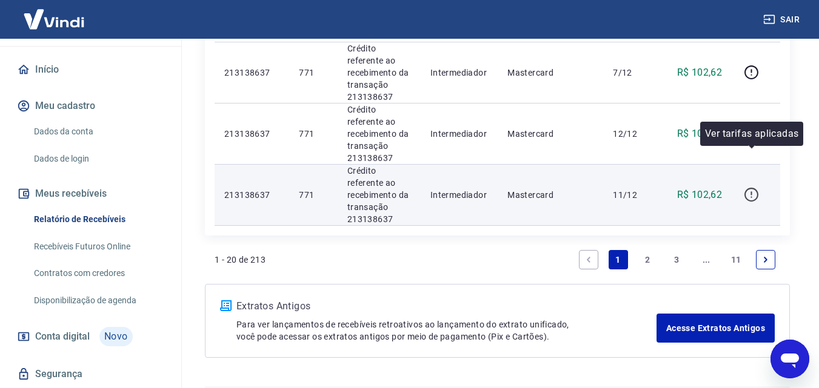
click at [754, 187] on icon "button" at bounding box center [751, 194] width 15 height 15
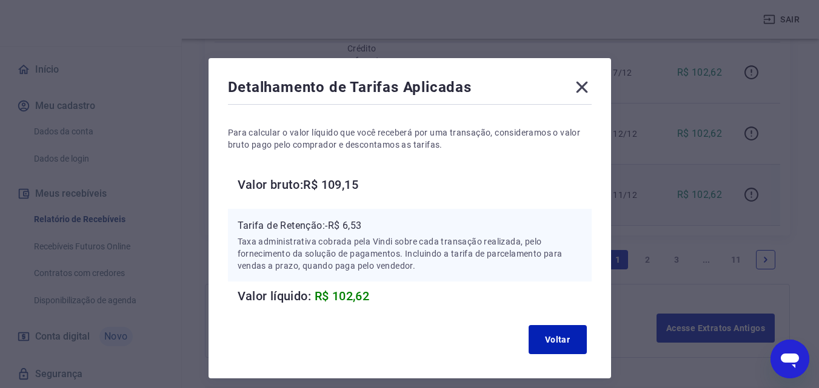
click at [585, 84] on icon at bounding box center [582, 88] width 12 height 12
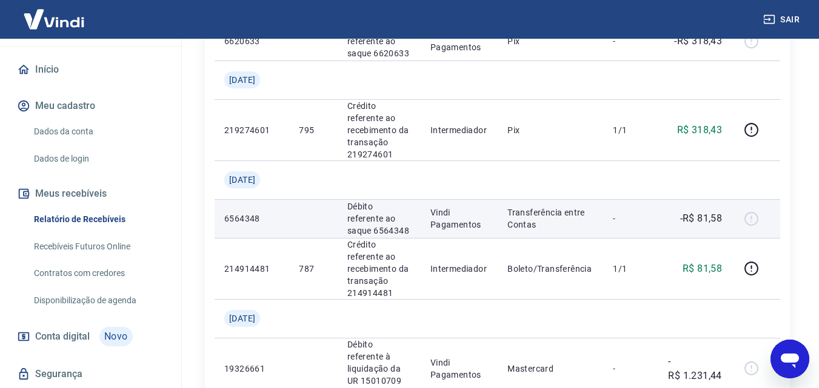
scroll to position [1136, 0]
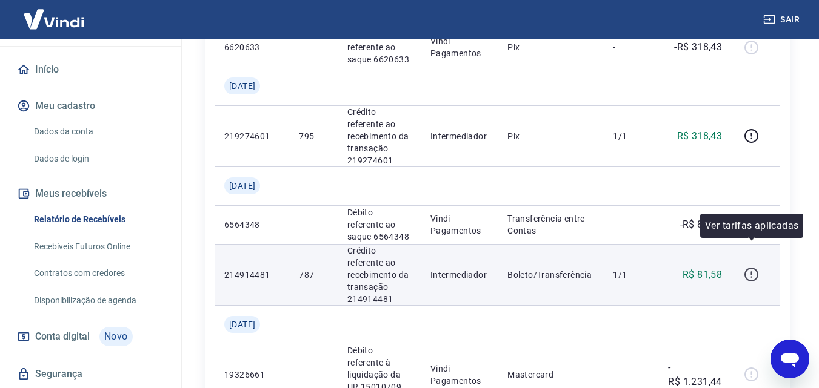
click at [750, 267] on icon "button" at bounding box center [751, 274] width 15 height 15
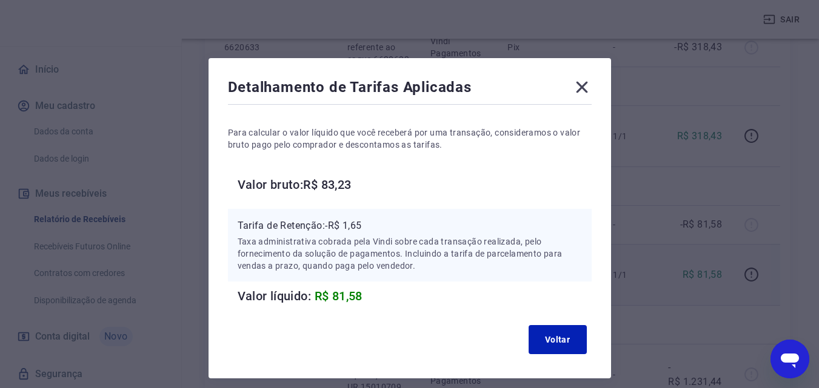
click at [579, 84] on icon at bounding box center [581, 87] width 19 height 19
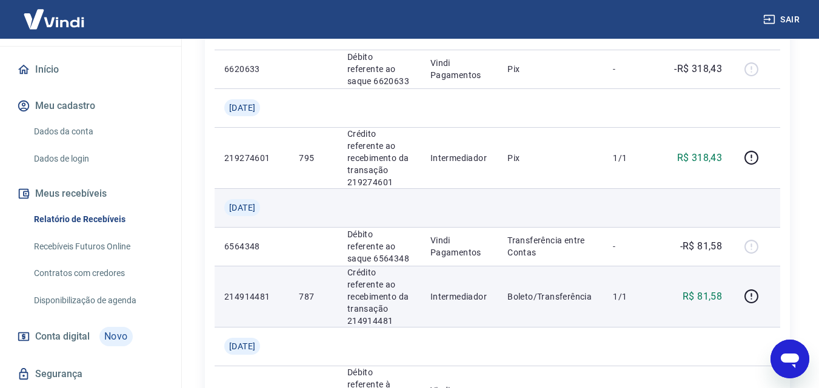
scroll to position [1076, 0]
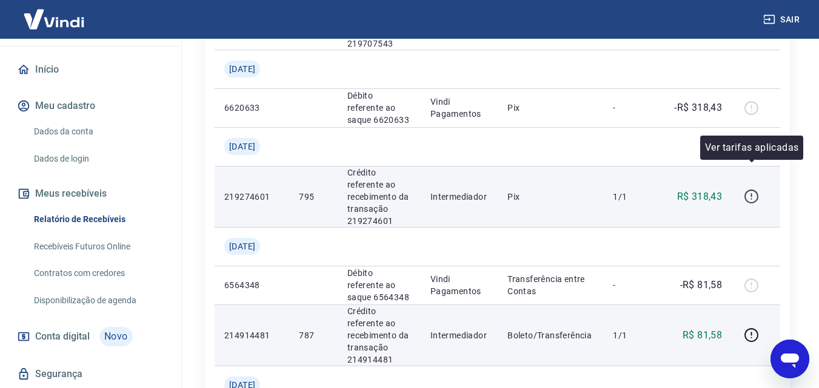
click at [753, 189] on icon "button" at bounding box center [751, 196] width 15 height 15
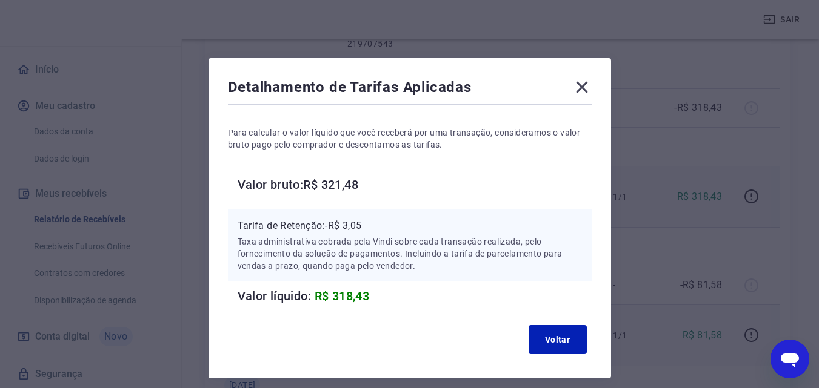
click at [580, 85] on icon at bounding box center [582, 88] width 12 height 12
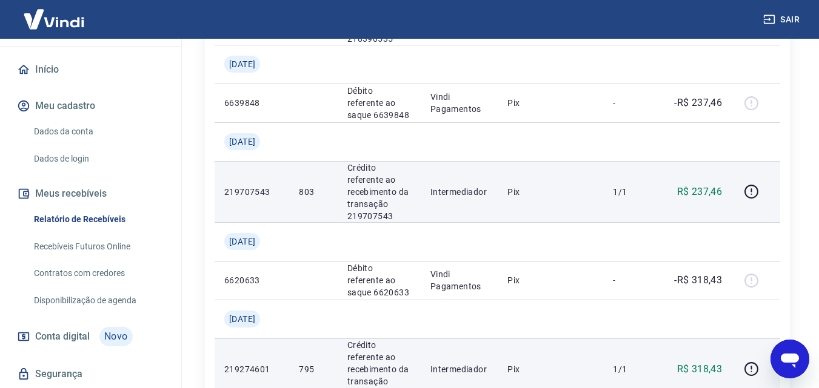
scroll to position [833, 0]
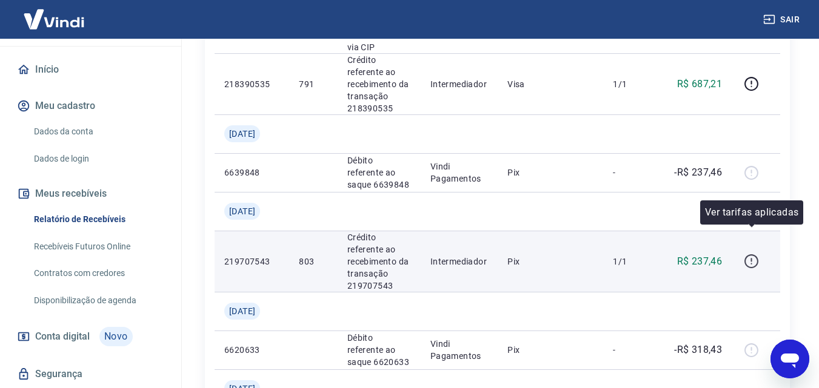
click at [750, 254] on icon "button" at bounding box center [751, 261] width 15 height 15
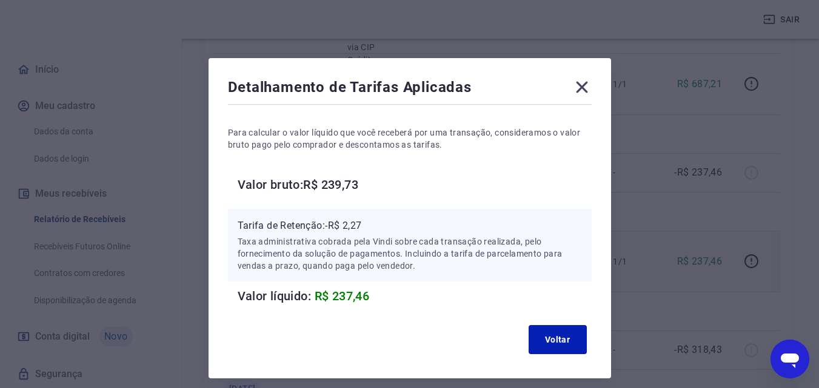
click at [584, 85] on icon at bounding box center [582, 88] width 12 height 12
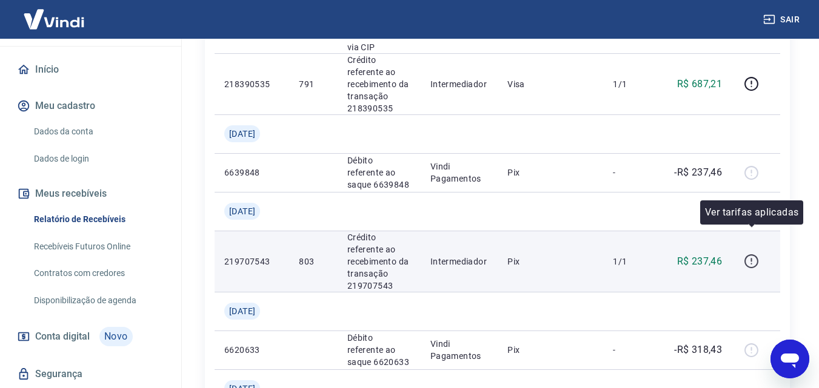
click at [754, 254] on icon "button" at bounding box center [751, 261] width 15 height 15
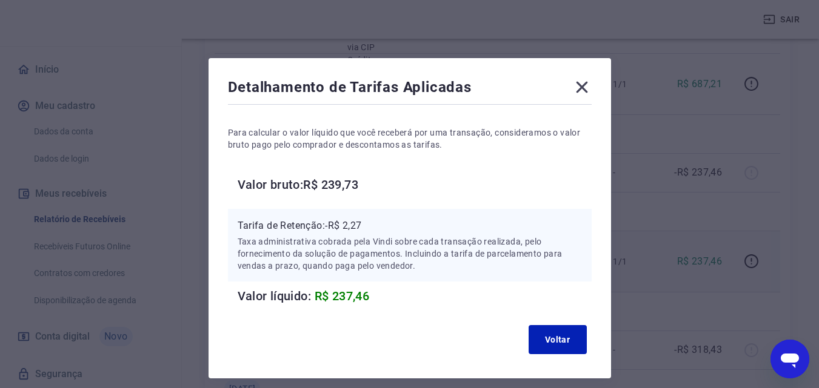
click at [587, 90] on icon at bounding box center [581, 87] width 19 height 19
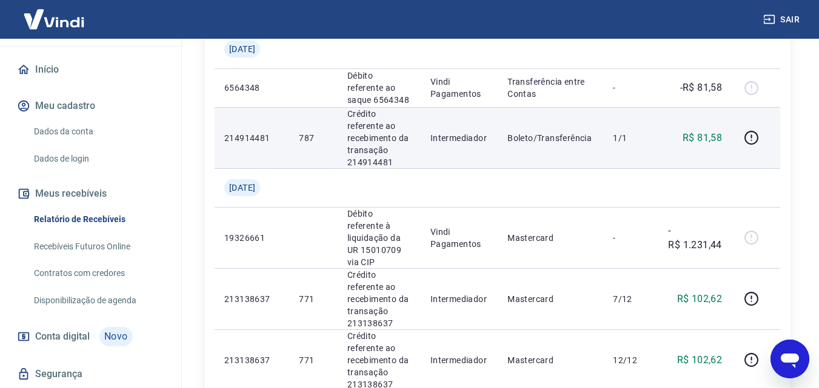
scroll to position [1318, 0]
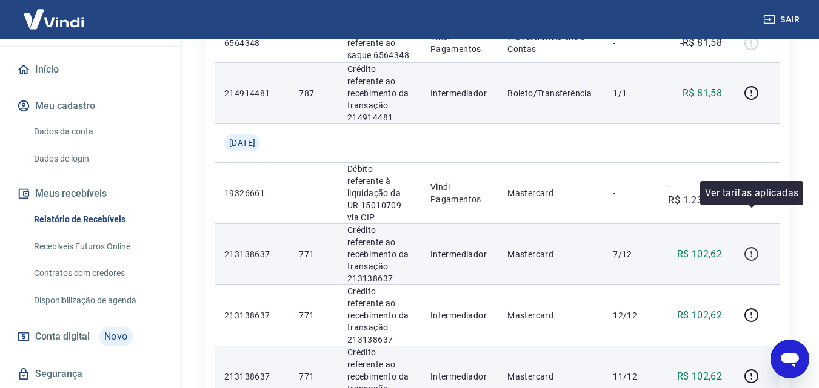
click at [751, 251] on icon "button" at bounding box center [750, 253] width 1 height 4
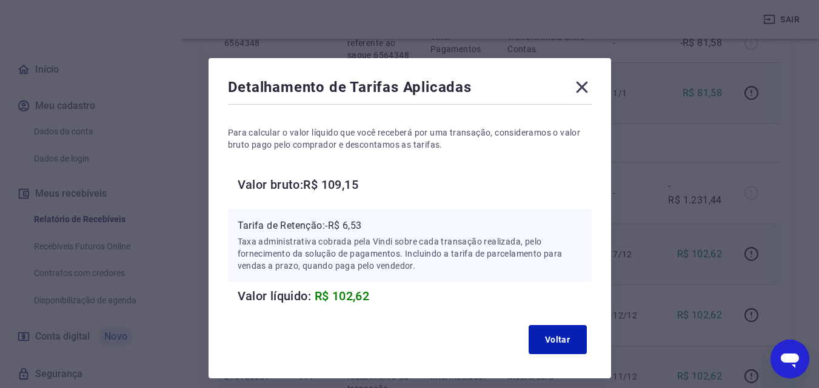
click at [583, 90] on icon at bounding box center [581, 87] width 19 height 19
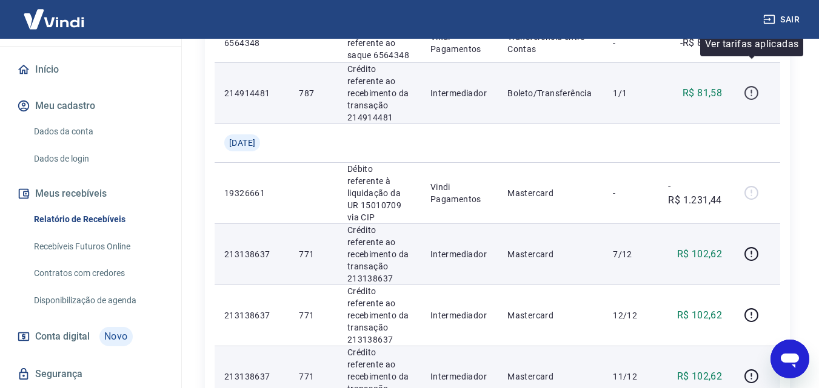
click at [756, 85] on icon "button" at bounding box center [751, 92] width 15 height 15
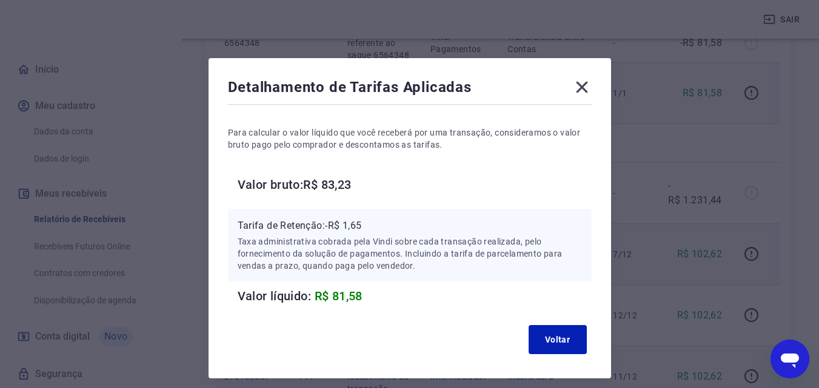
click at [582, 85] on icon at bounding box center [581, 87] width 19 height 19
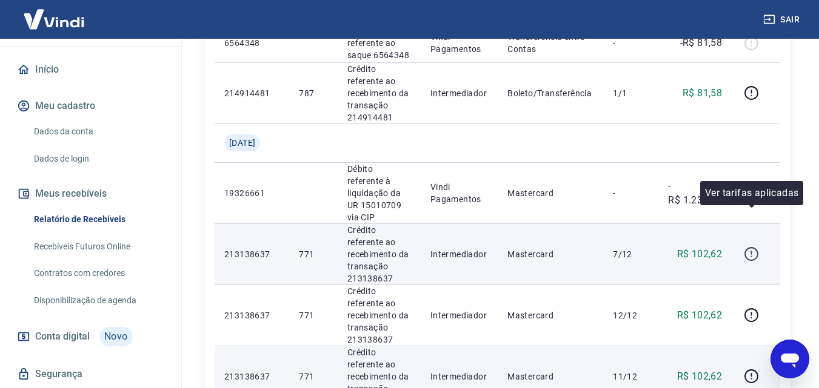
click at [748, 247] on icon "button" at bounding box center [751, 254] width 15 height 15
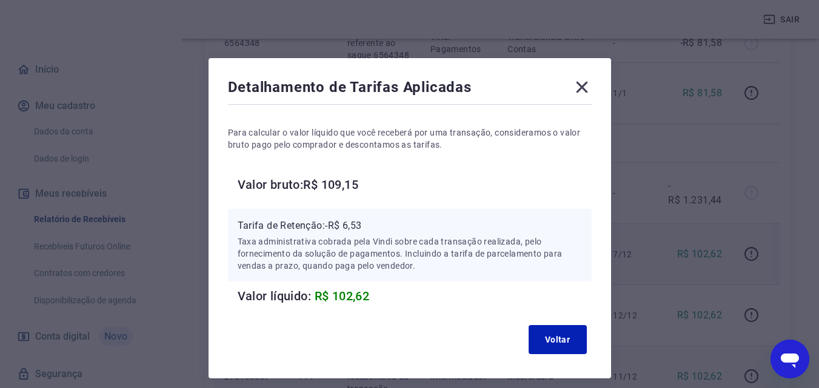
click at [584, 84] on icon at bounding box center [581, 87] width 19 height 19
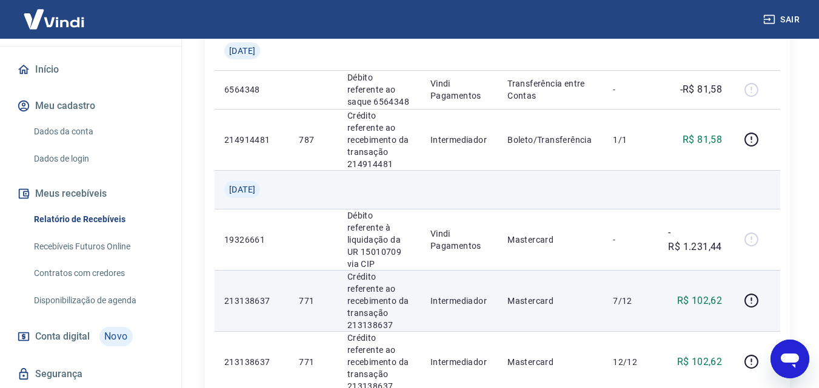
scroll to position [1257, 0]
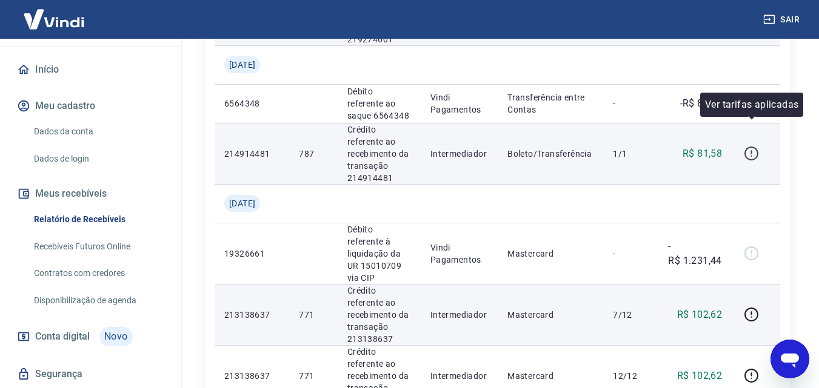
click at [750, 146] on icon "button" at bounding box center [751, 153] width 15 height 15
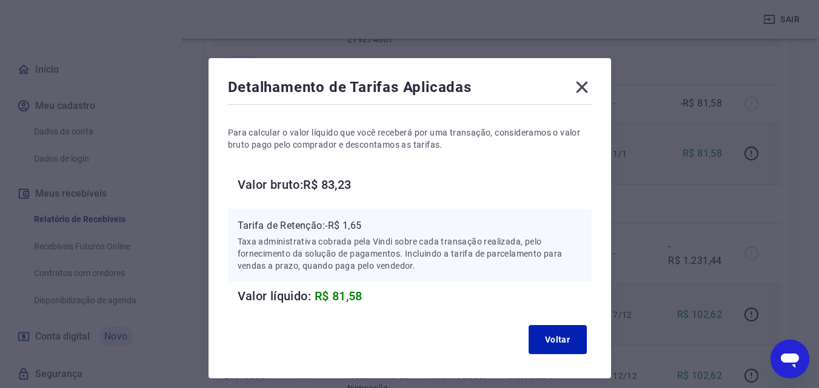
click at [579, 84] on icon at bounding box center [582, 88] width 12 height 12
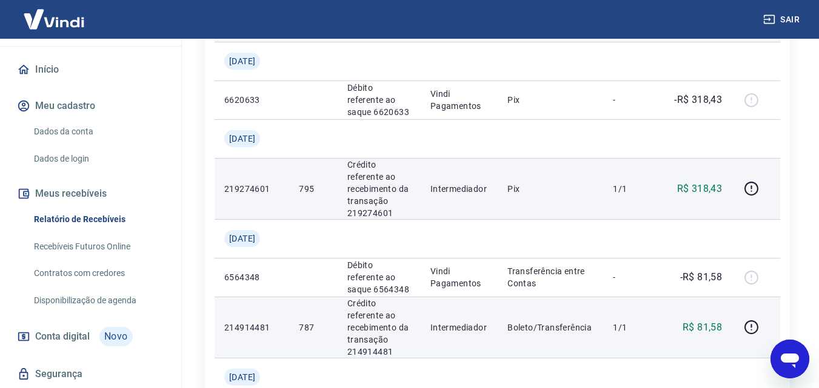
scroll to position [1076, 0]
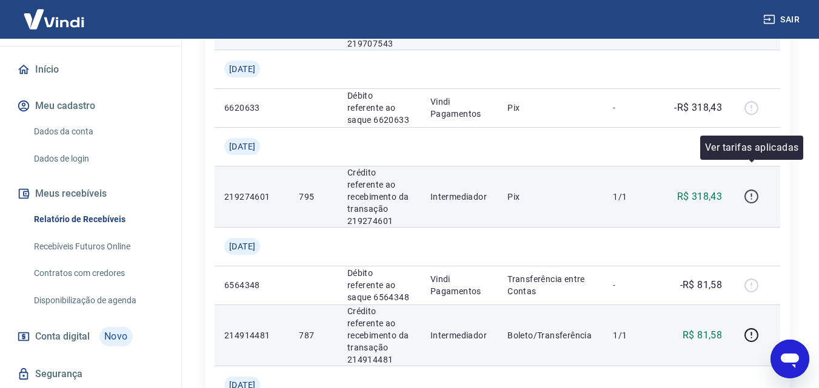
click at [751, 193] on icon "button" at bounding box center [750, 195] width 1 height 4
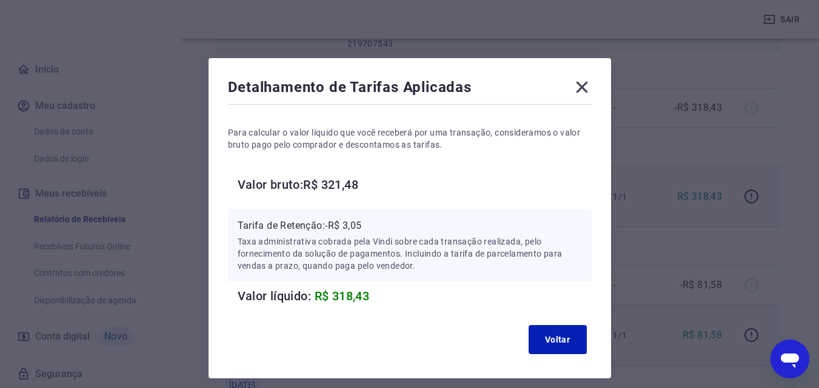
click at [584, 85] on icon at bounding box center [582, 88] width 12 height 12
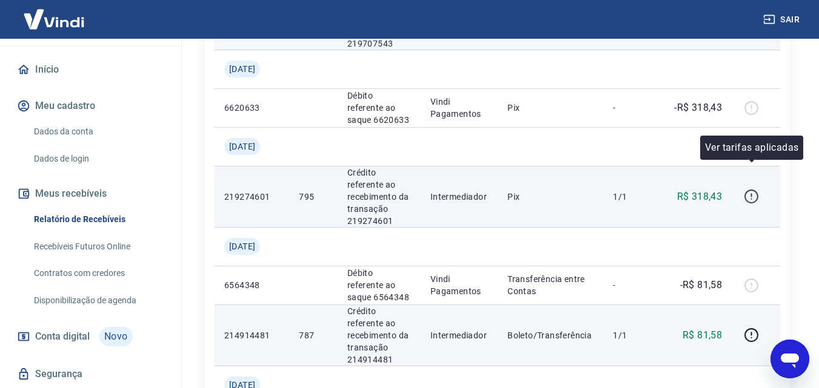
click at [751, 189] on icon "button" at bounding box center [751, 196] width 15 height 15
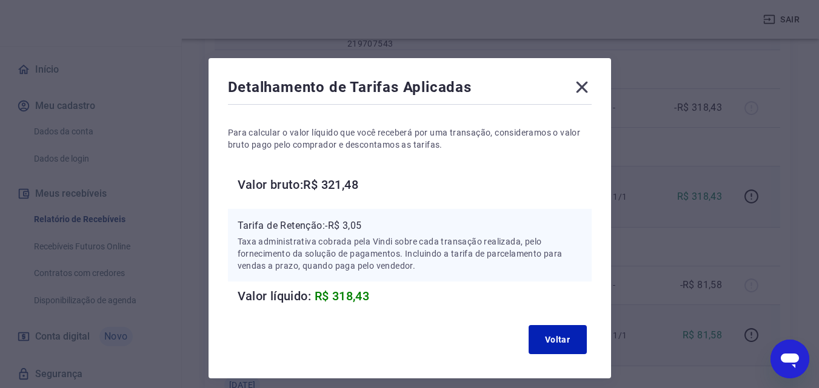
click at [582, 87] on icon at bounding box center [582, 88] width 12 height 12
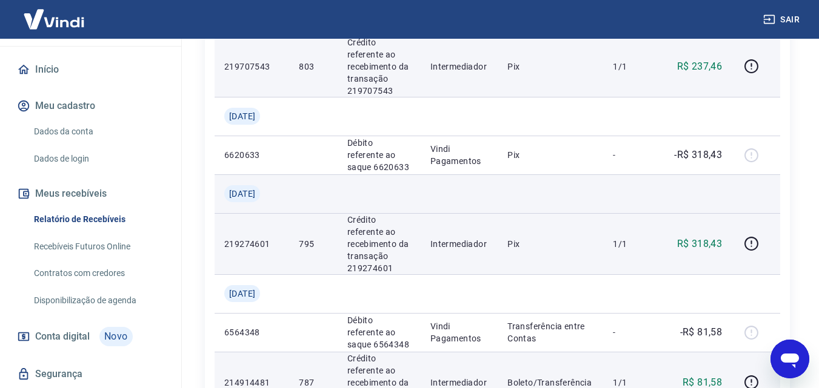
scroll to position [954, 0]
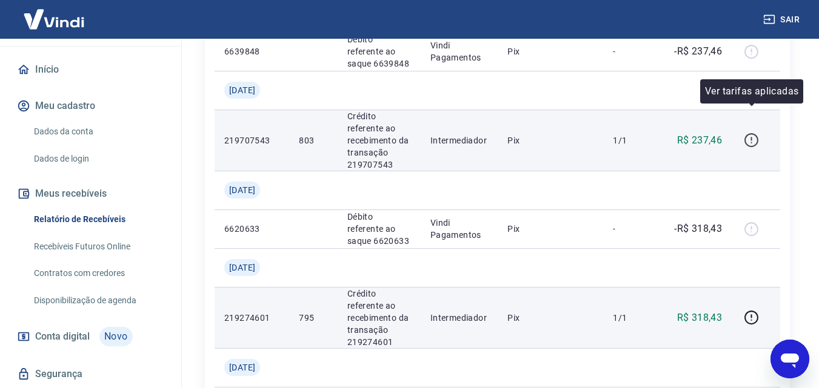
click at [748, 133] on icon "button" at bounding box center [751, 140] width 15 height 15
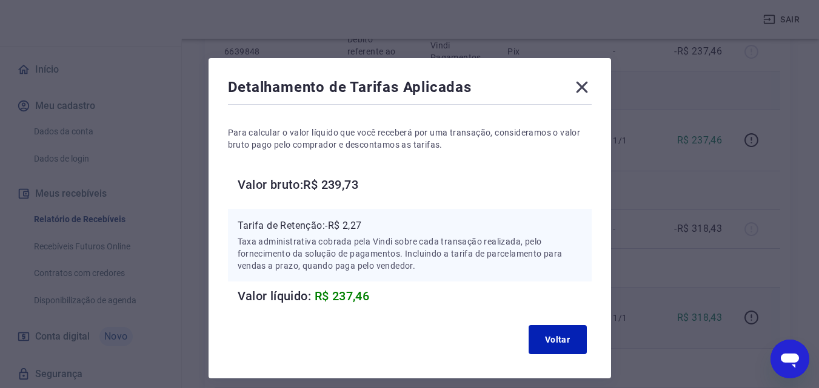
click at [584, 80] on icon at bounding box center [581, 87] width 19 height 19
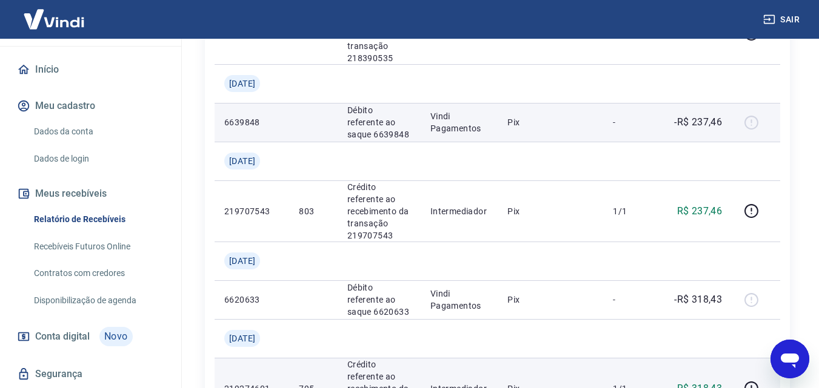
scroll to position [773, 0]
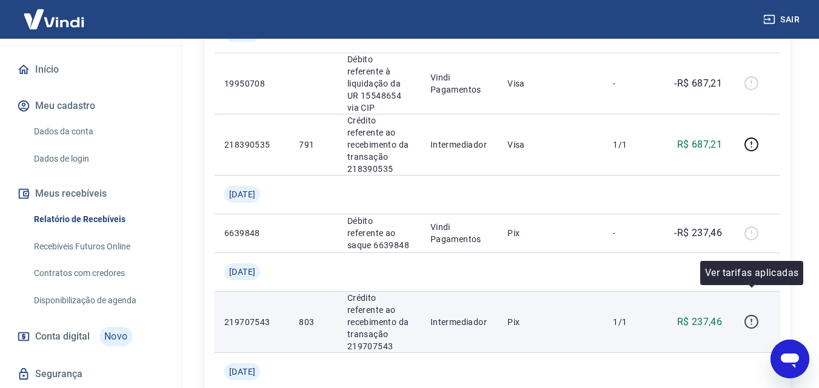
click at [752, 314] on icon "button" at bounding box center [751, 321] width 15 height 15
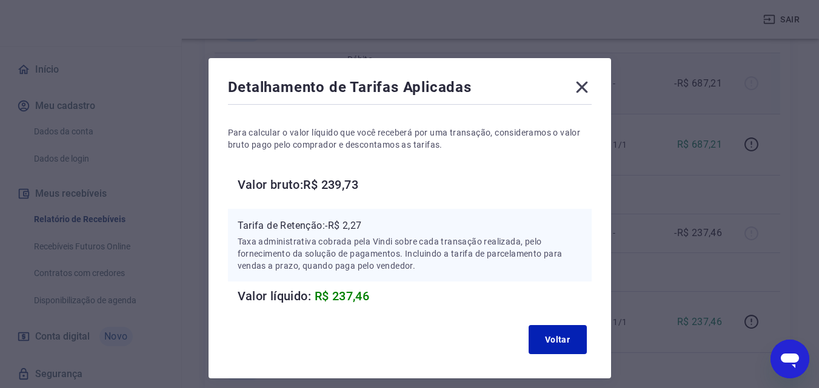
drag, startPoint x: 581, startPoint y: 86, endPoint x: 590, endPoint y: 88, distance: 9.3
click at [582, 86] on icon at bounding box center [582, 88] width 12 height 12
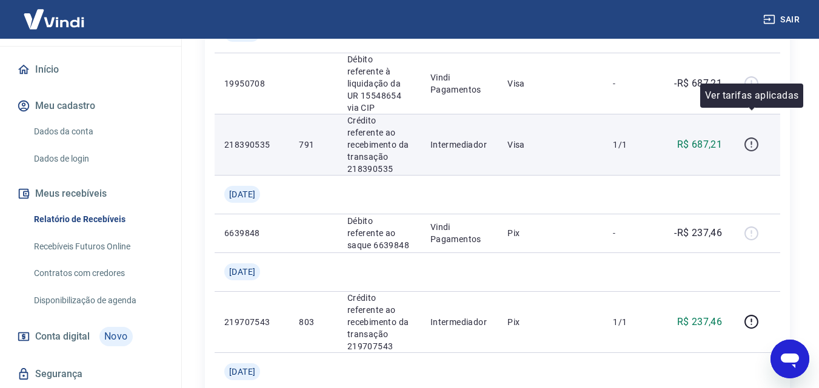
click at [751, 141] on icon "button" at bounding box center [750, 143] width 1 height 4
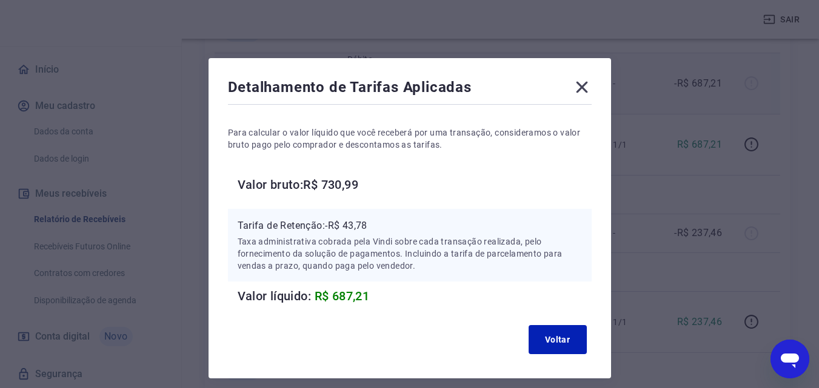
drag, startPoint x: 585, startPoint y: 87, endPoint x: 604, endPoint y: 87, distance: 19.4
click at [585, 87] on icon at bounding box center [581, 87] width 19 height 19
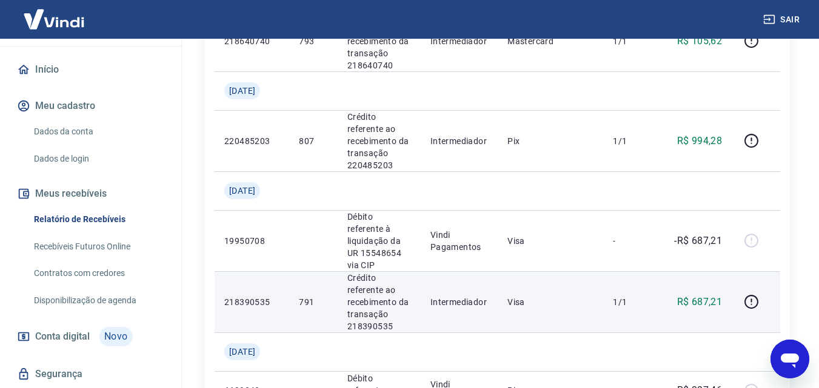
scroll to position [591, 0]
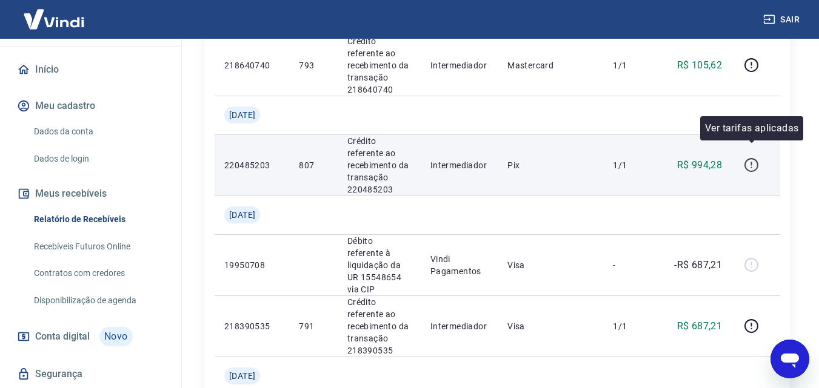
click at [751, 158] on icon "button" at bounding box center [751, 165] width 15 height 15
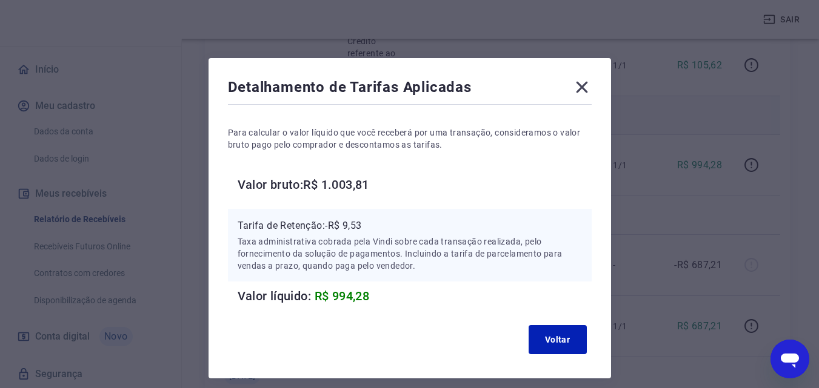
drag, startPoint x: 581, startPoint y: 86, endPoint x: 710, endPoint y: 110, distance: 131.3
click at [581, 86] on icon at bounding box center [582, 88] width 12 height 12
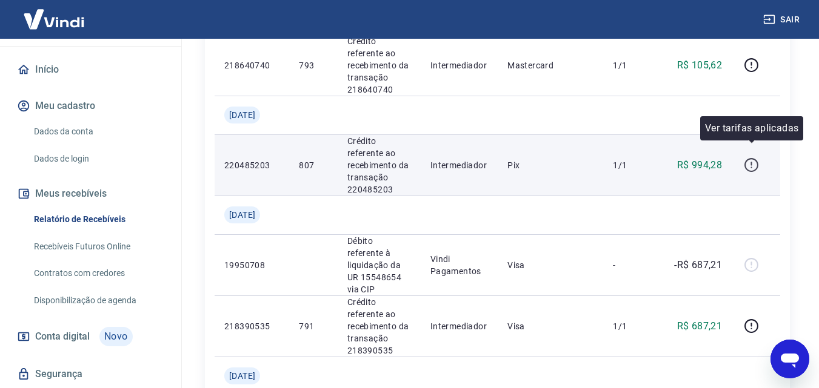
click at [756, 158] on icon "button" at bounding box center [751, 165] width 15 height 15
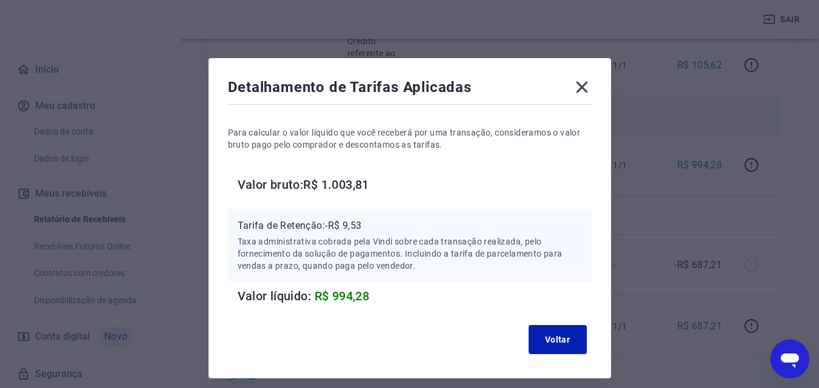
click at [581, 87] on icon at bounding box center [582, 88] width 12 height 12
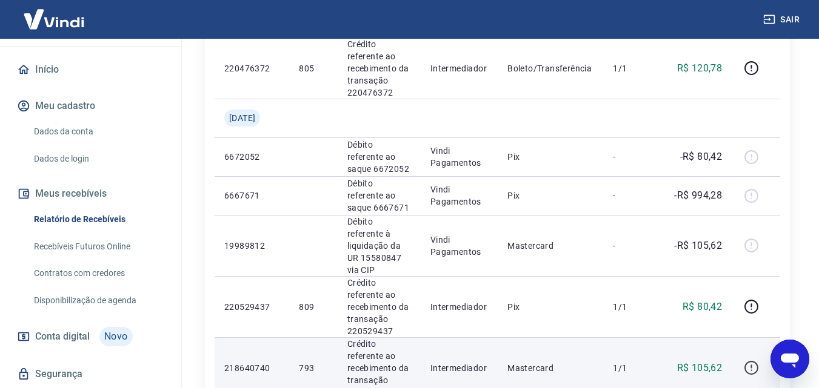
scroll to position [348, 0]
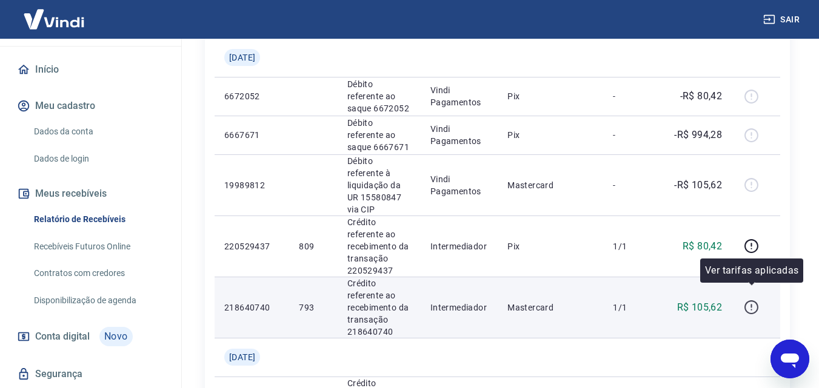
click at [753, 300] on icon "button" at bounding box center [751, 307] width 15 height 15
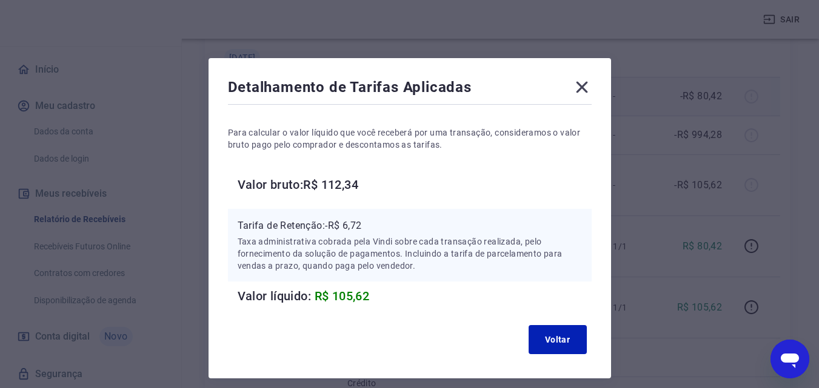
click at [579, 85] on icon at bounding box center [582, 88] width 12 height 12
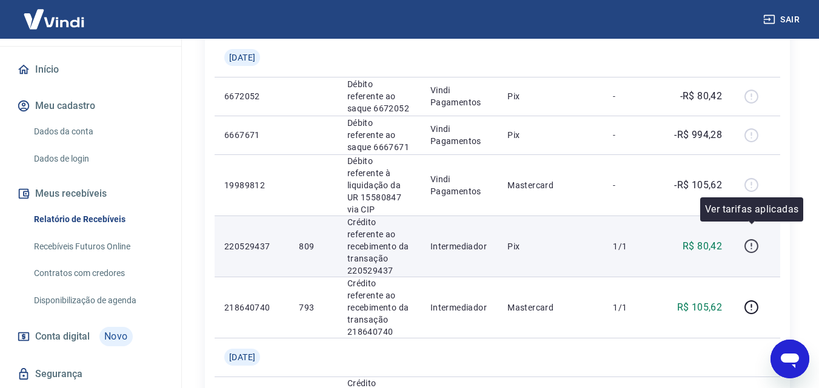
click at [751, 239] on icon "button" at bounding box center [751, 246] width 15 height 15
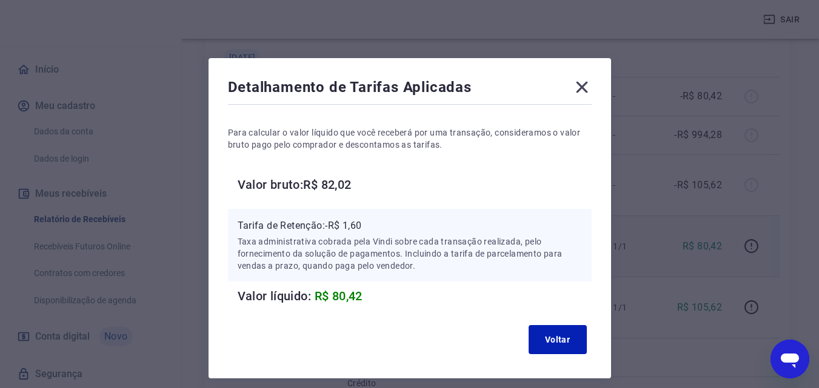
click at [582, 87] on icon at bounding box center [582, 88] width 12 height 12
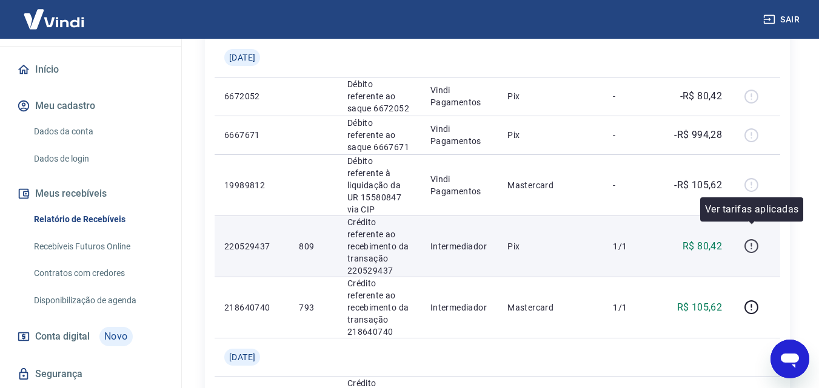
click at [752, 239] on icon "button" at bounding box center [751, 246] width 15 height 15
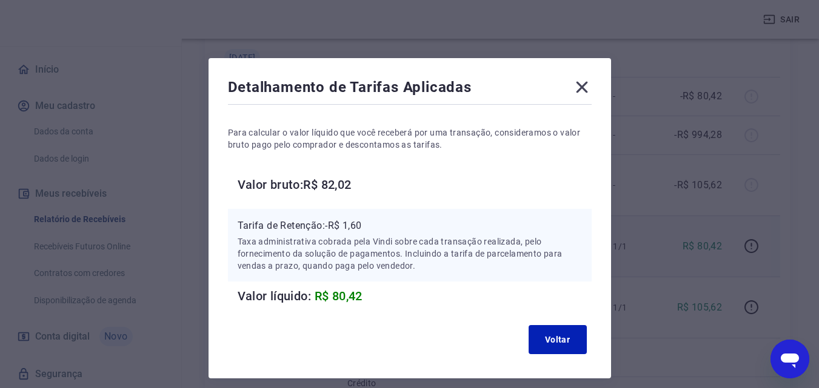
click at [582, 87] on icon at bounding box center [582, 88] width 12 height 12
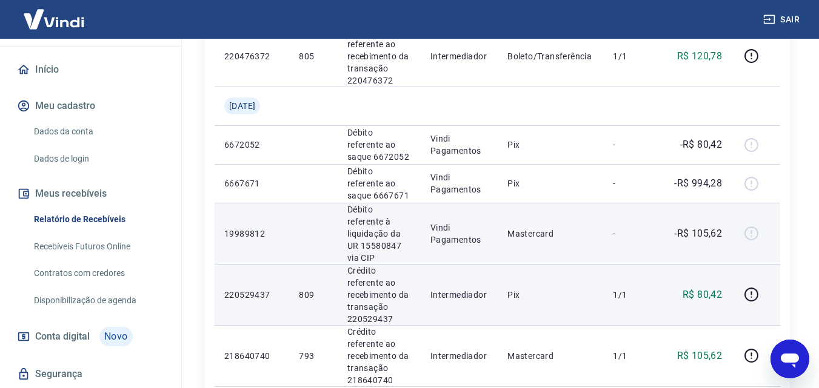
scroll to position [227, 0]
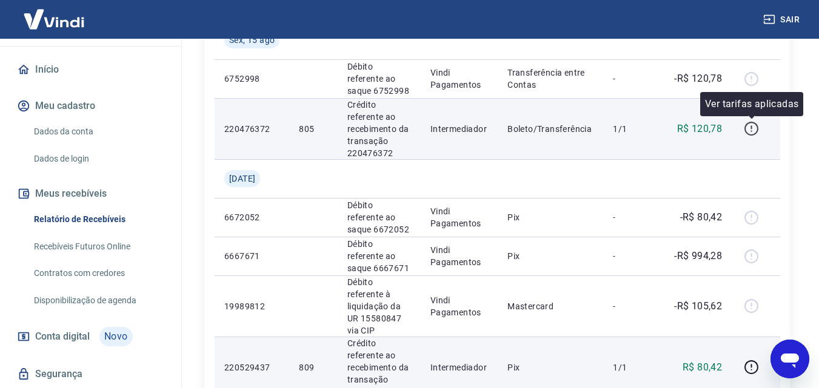
click at [751, 131] on icon "button" at bounding box center [750, 131] width 1 height 1
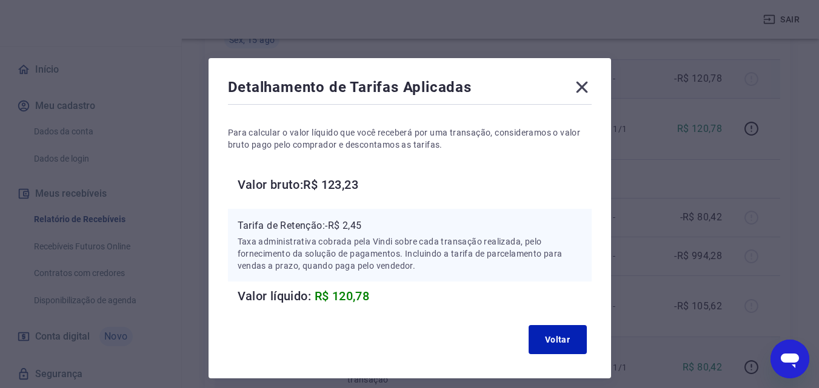
click at [587, 82] on icon at bounding box center [581, 87] width 19 height 19
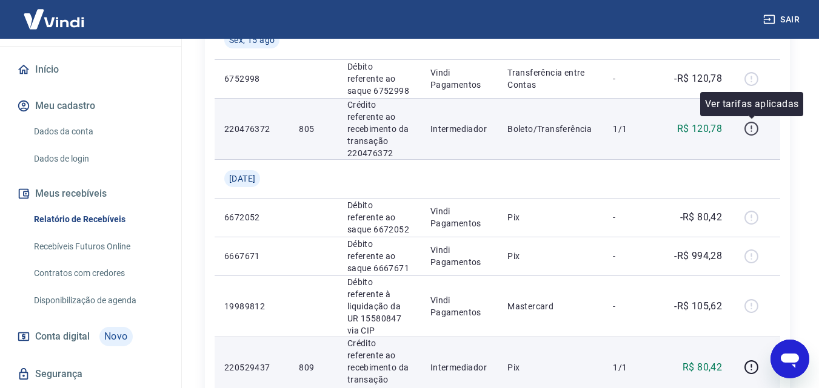
click at [752, 123] on icon "button" at bounding box center [751, 129] width 14 height 14
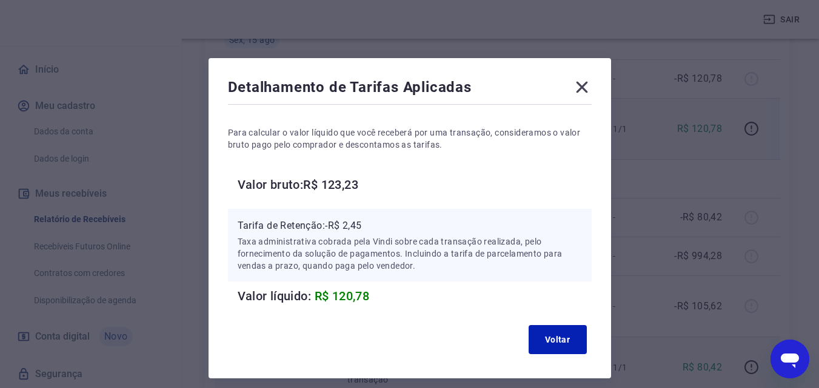
click at [581, 84] on icon at bounding box center [581, 87] width 19 height 19
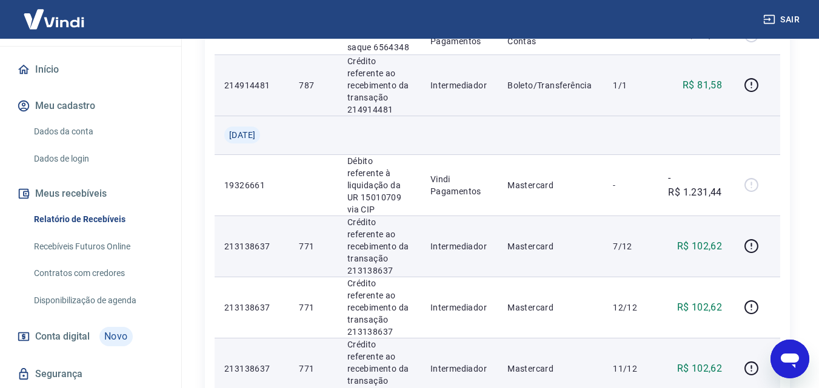
scroll to position [1500, 0]
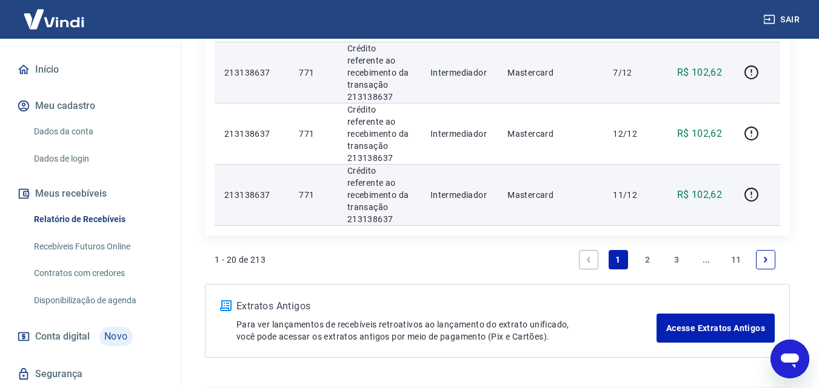
click at [589, 250] on link "Previous page" at bounding box center [588, 259] width 19 height 19
click at [677, 250] on link "3" at bounding box center [676, 259] width 19 height 19
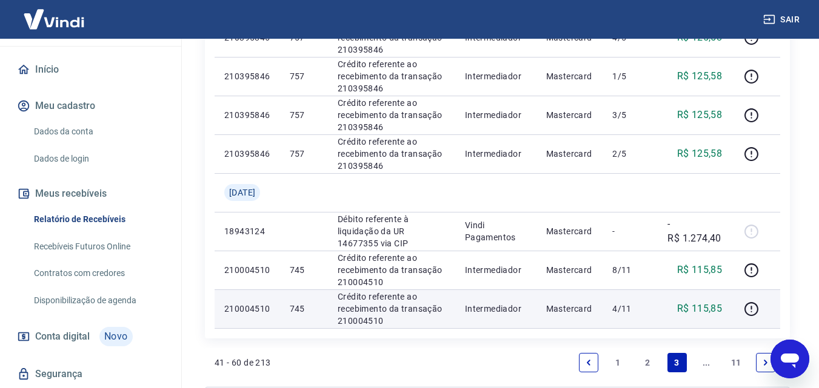
scroll to position [1106, 0]
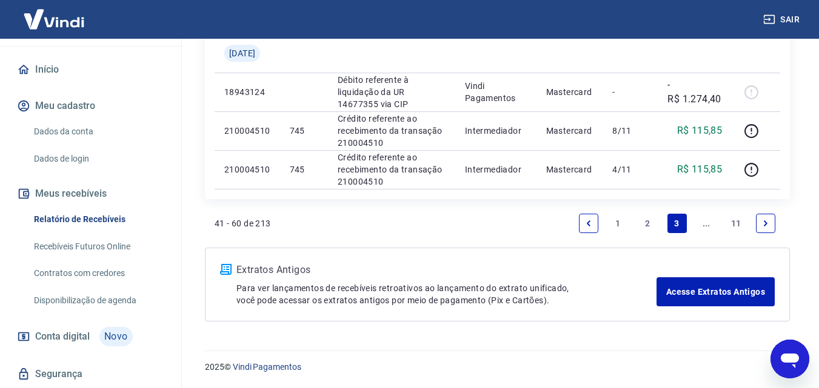
click at [762, 224] on icon "Next page" at bounding box center [765, 223] width 8 height 8
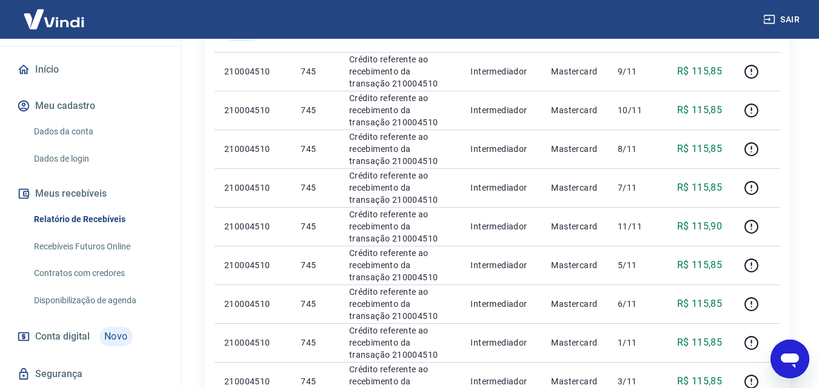
scroll to position [175, 0]
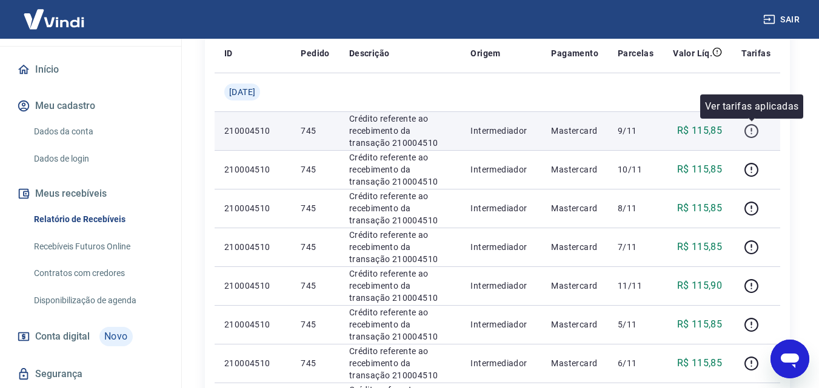
click at [753, 131] on icon "button" at bounding box center [751, 131] width 15 height 15
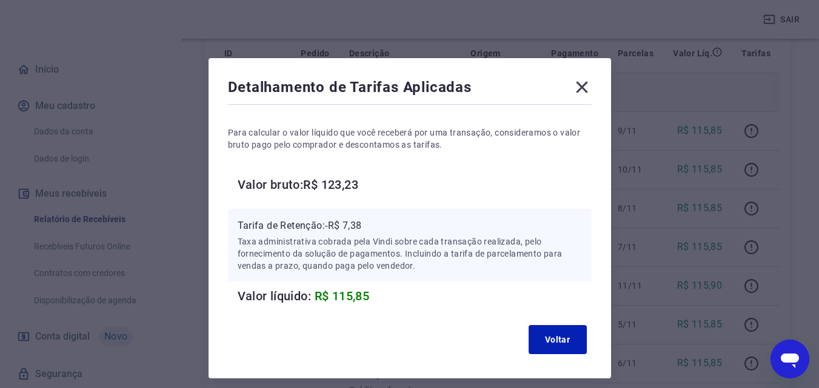
click at [584, 92] on icon at bounding box center [581, 87] width 19 height 19
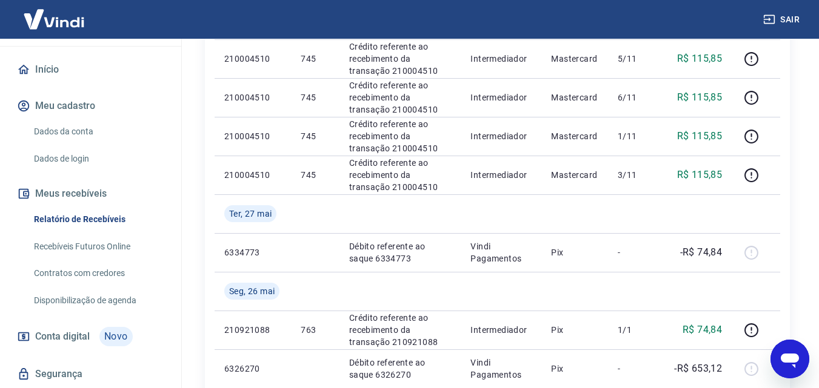
scroll to position [539, 0]
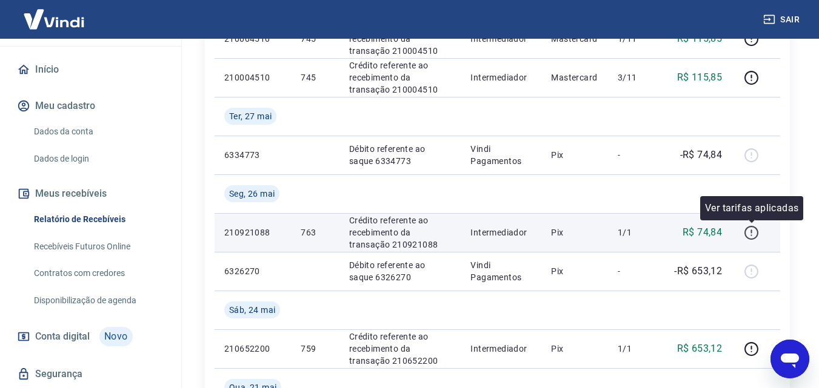
click at [753, 233] on icon "button" at bounding box center [751, 232] width 15 height 15
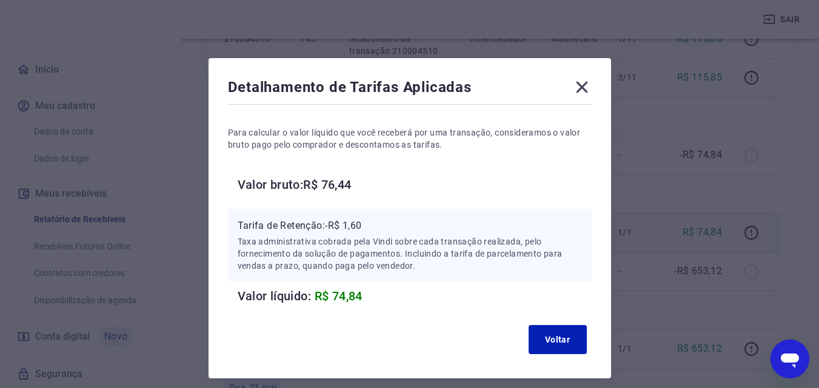
click at [587, 90] on icon at bounding box center [581, 87] width 19 height 19
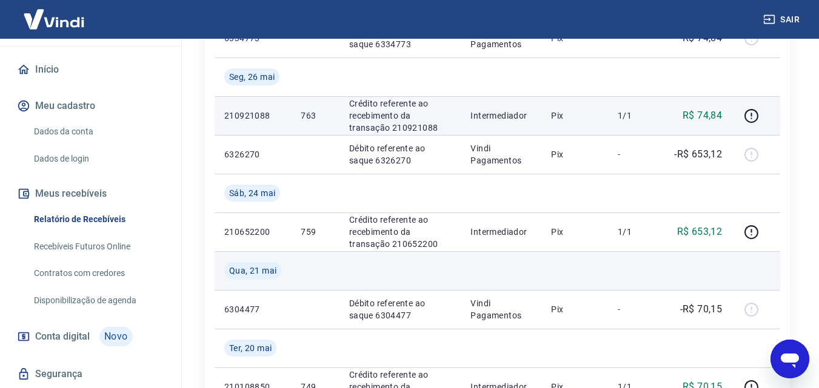
scroll to position [660, 0]
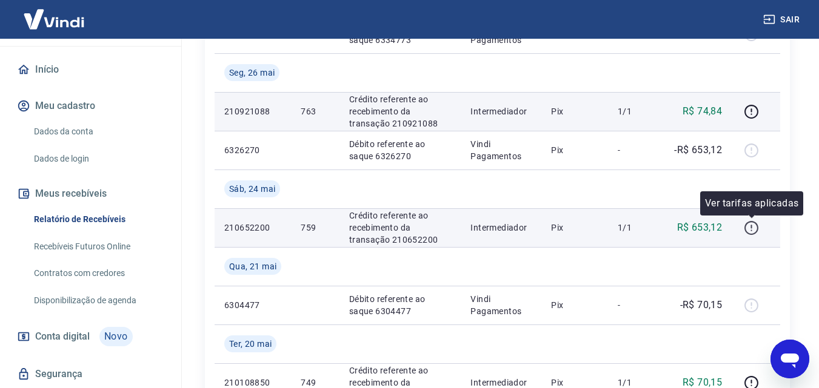
click at [747, 224] on icon "button" at bounding box center [751, 228] width 14 height 14
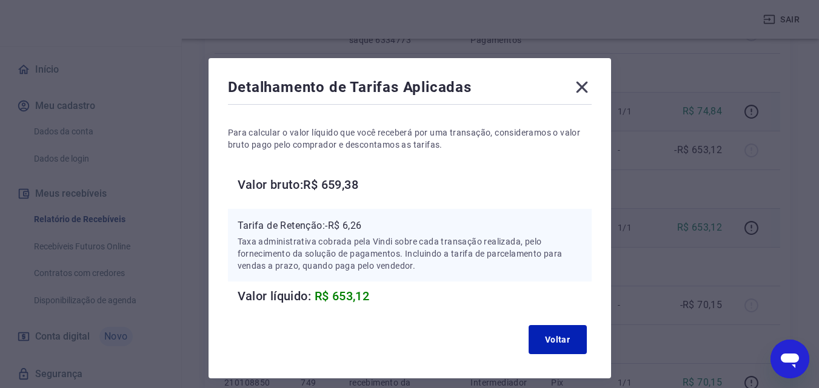
click at [588, 89] on icon at bounding box center [581, 87] width 19 height 19
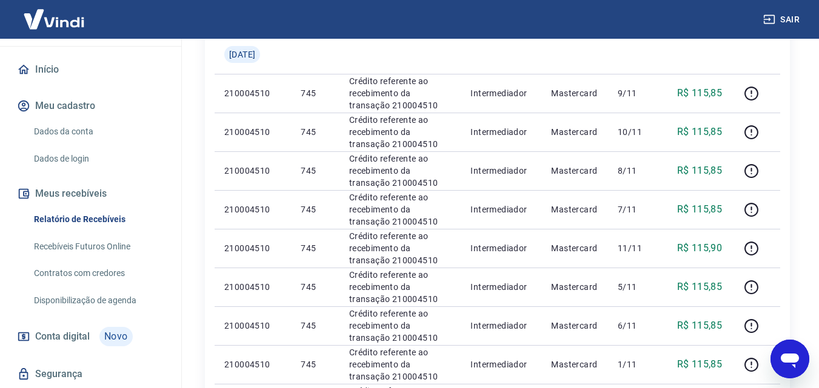
scroll to position [242, 0]
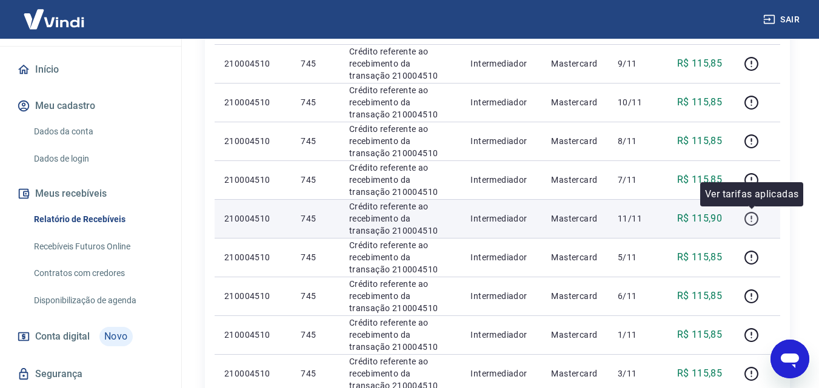
click at [751, 219] on icon "button" at bounding box center [751, 218] width 15 height 15
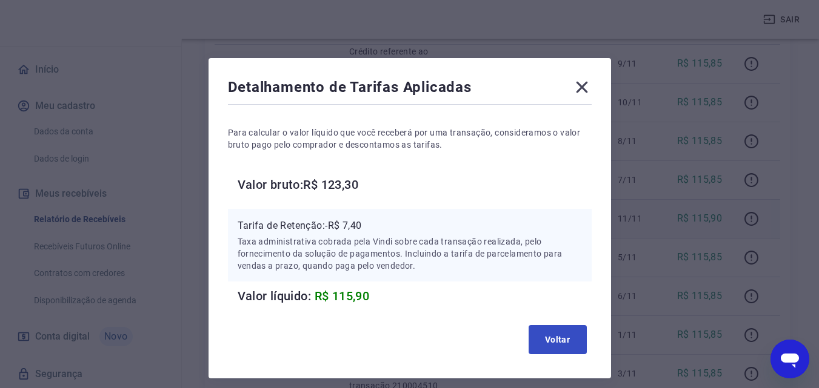
click at [564, 325] on div "Voltar" at bounding box center [410, 340] width 364 height 39
click at [562, 341] on button "Voltar" at bounding box center [557, 339] width 58 height 29
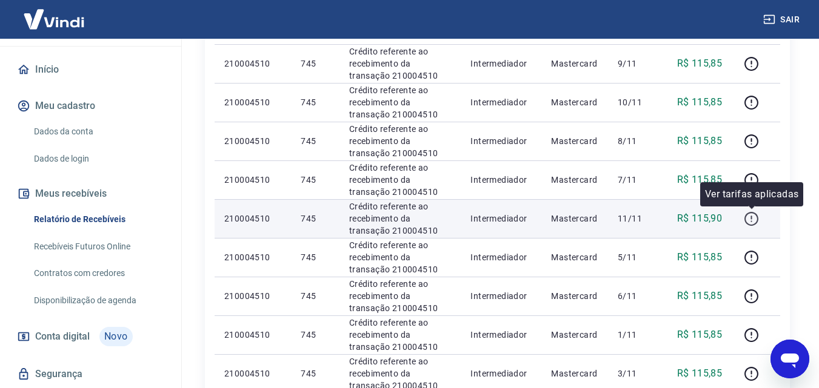
click at [754, 223] on icon "button" at bounding box center [751, 218] width 15 height 15
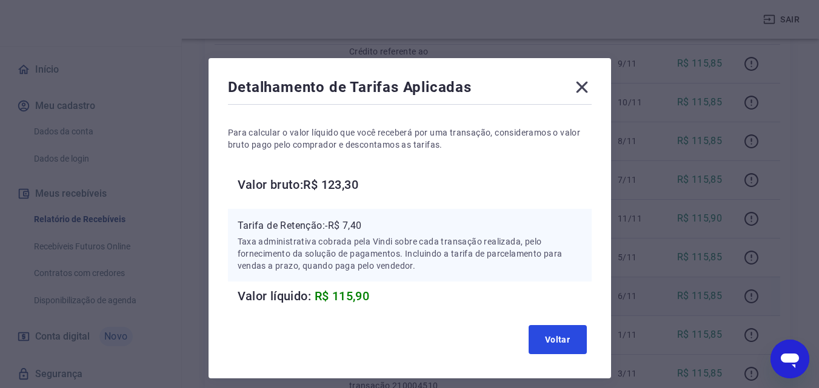
drag, startPoint x: 550, startPoint y: 338, endPoint x: 665, endPoint y: 299, distance: 121.9
click at [550, 338] on button "Voltar" at bounding box center [557, 339] width 58 height 29
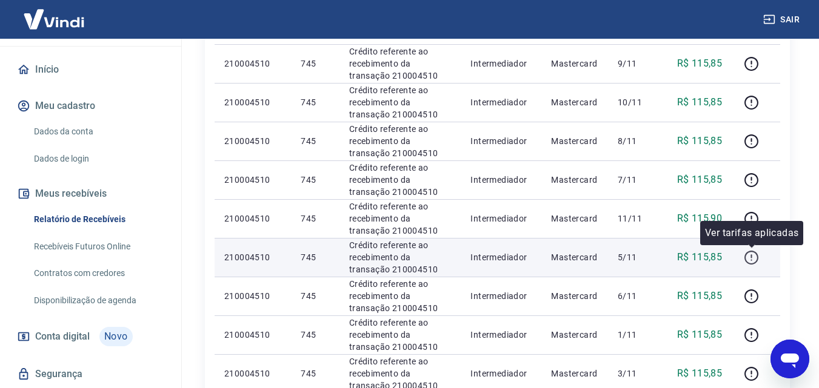
click at [748, 262] on icon "button" at bounding box center [751, 257] width 15 height 15
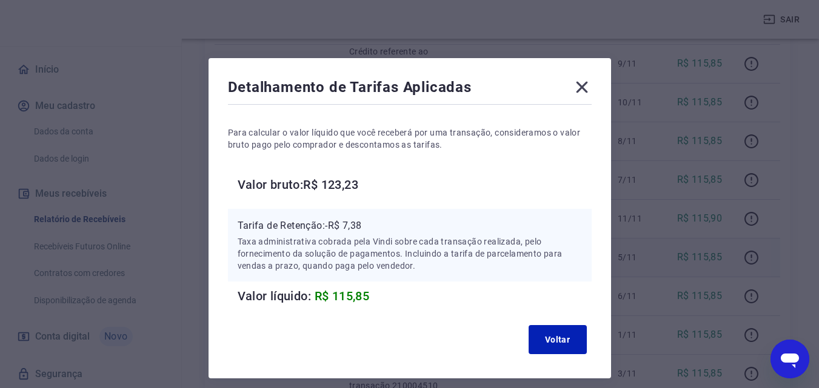
click at [581, 87] on icon at bounding box center [582, 88] width 12 height 12
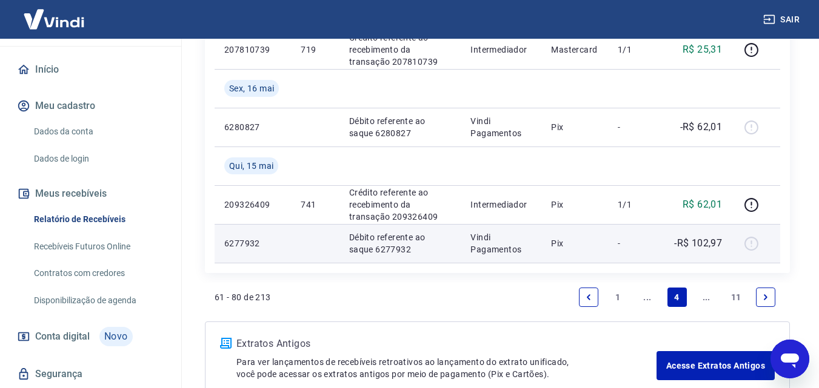
scroll to position [1145, 0]
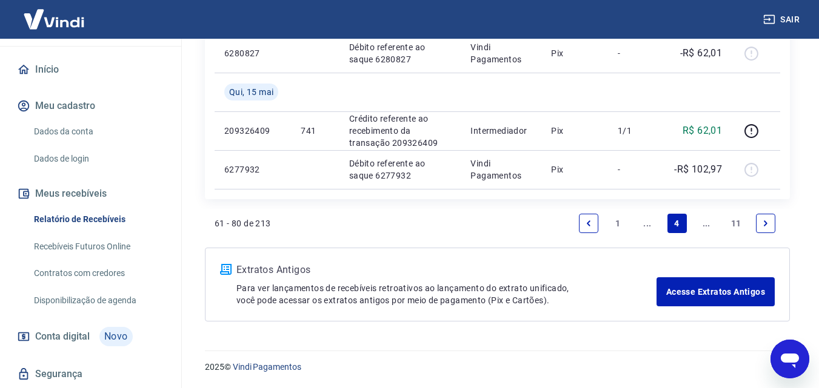
click at [618, 222] on link "1" at bounding box center [617, 223] width 19 height 19
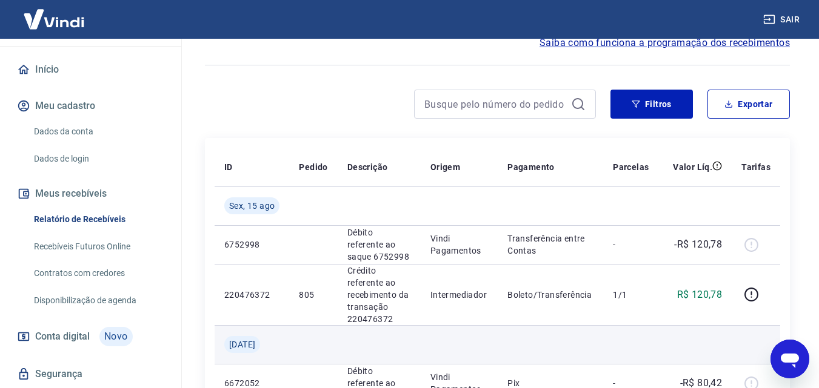
scroll to position [61, 0]
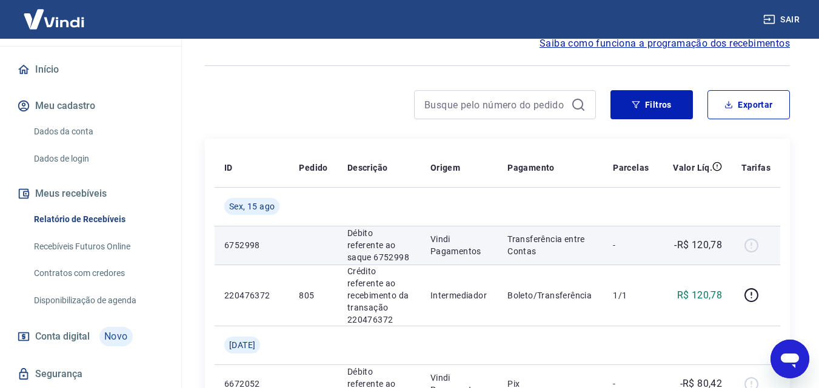
click at [753, 245] on div at bounding box center [755, 245] width 29 height 19
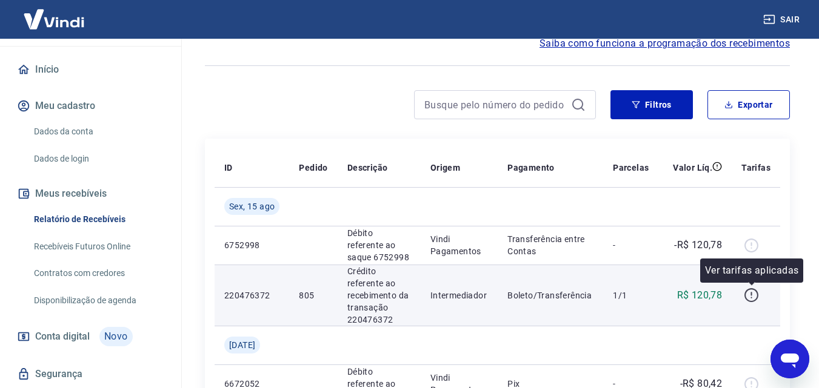
click at [757, 294] on icon "button" at bounding box center [751, 295] width 14 height 14
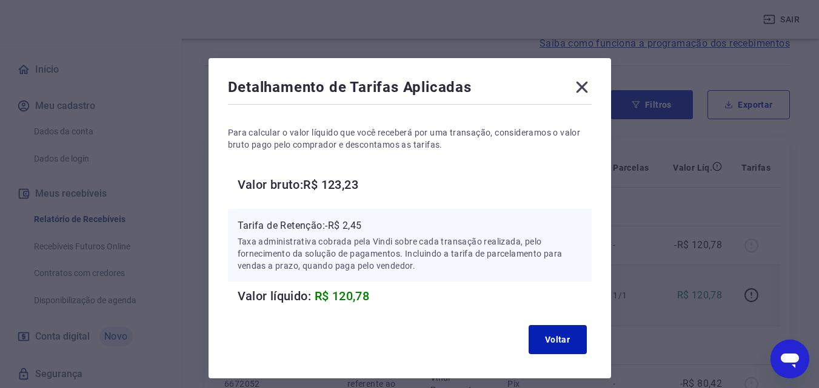
click at [584, 89] on icon at bounding box center [582, 88] width 12 height 12
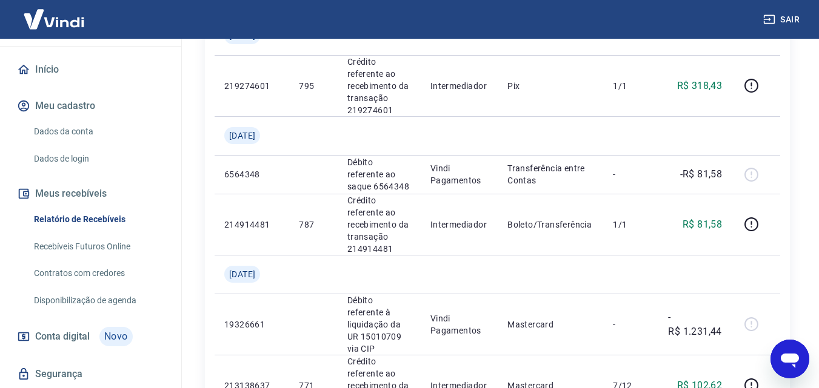
scroll to position [1333, 0]
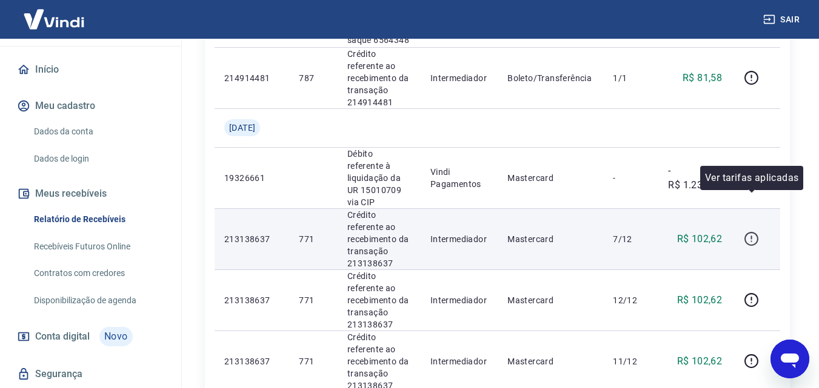
click at [751, 236] on icon "button" at bounding box center [750, 238] width 1 height 4
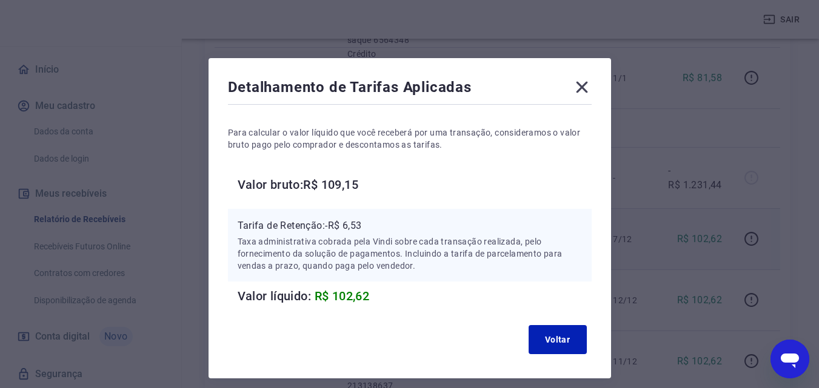
click at [580, 85] on icon at bounding box center [582, 88] width 12 height 12
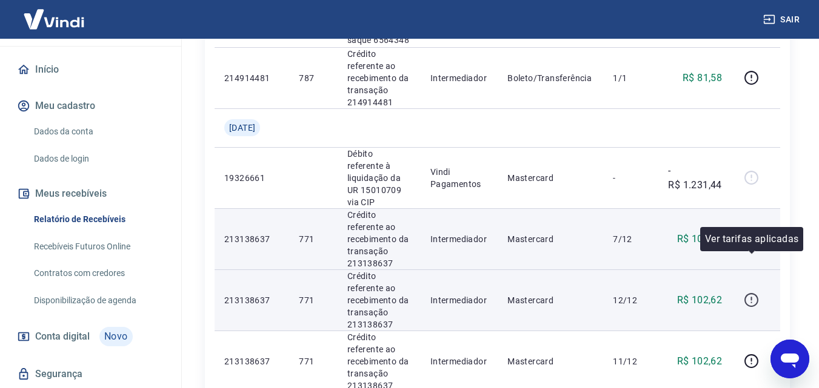
click at [748, 293] on icon "button" at bounding box center [751, 300] width 15 height 15
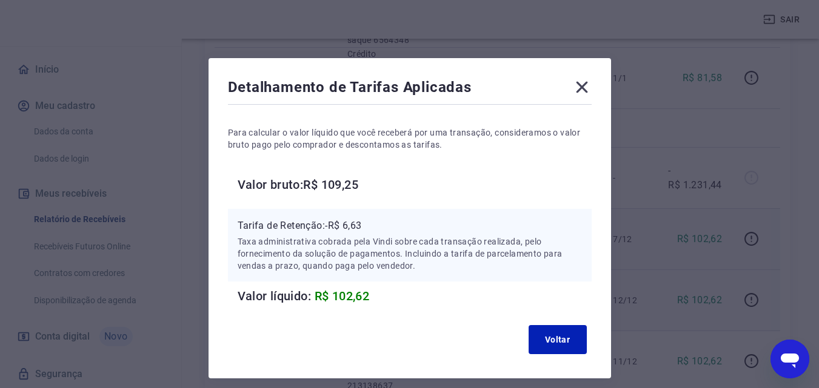
click at [582, 83] on icon at bounding box center [581, 87] width 19 height 19
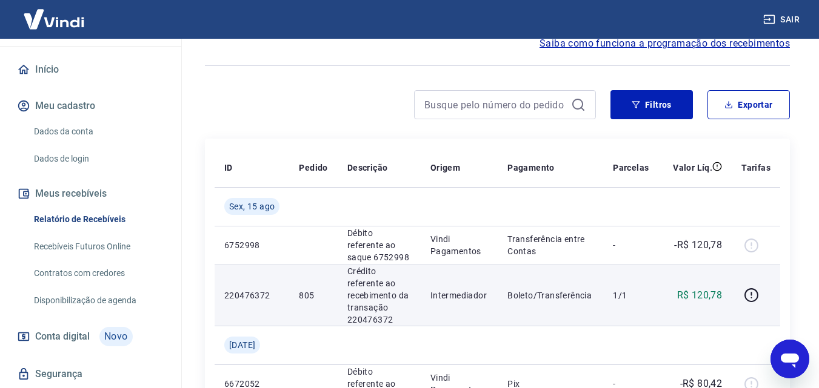
scroll to position [0, 0]
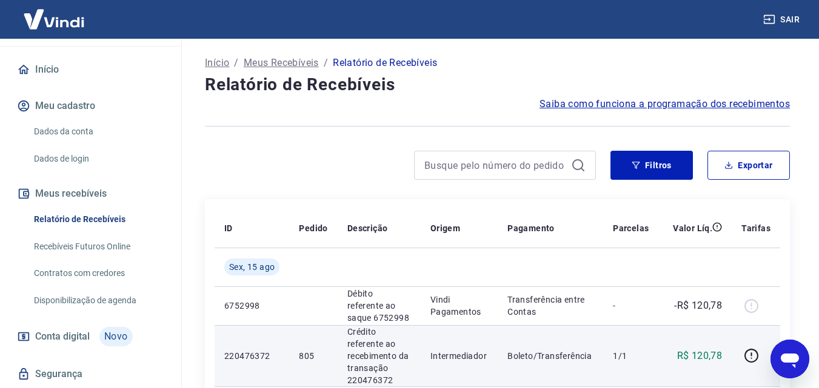
click at [791, 17] on button "Sair" at bounding box center [782, 19] width 44 height 22
